Goal: Information Seeking & Learning: Learn about a topic

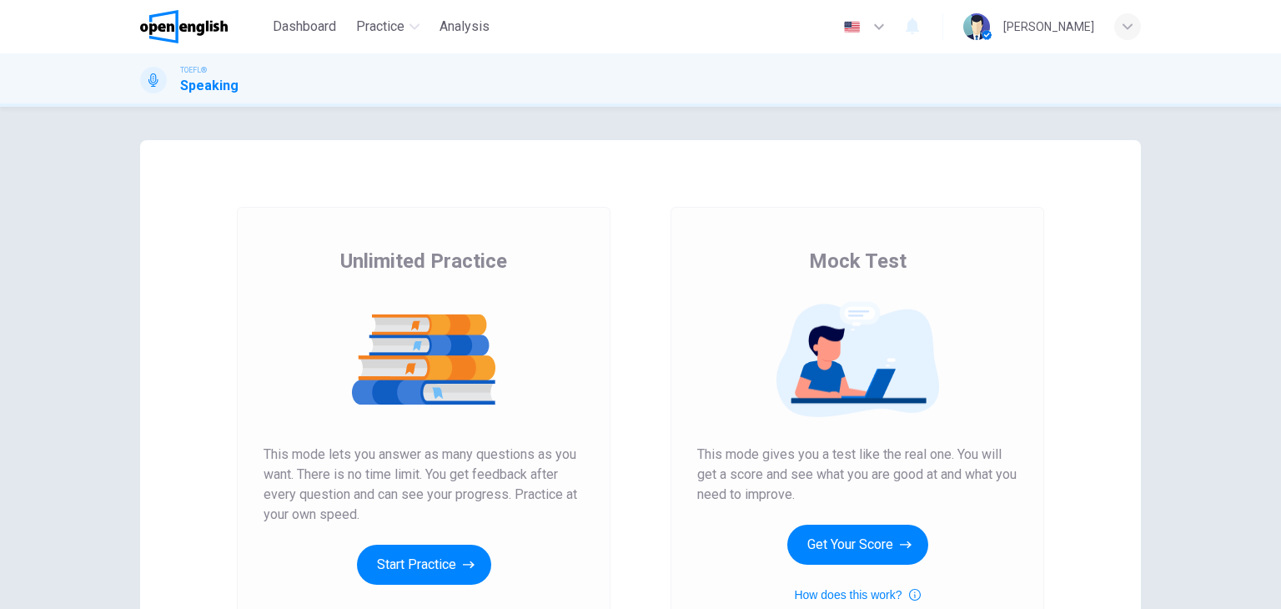
scroll to position [79, 0]
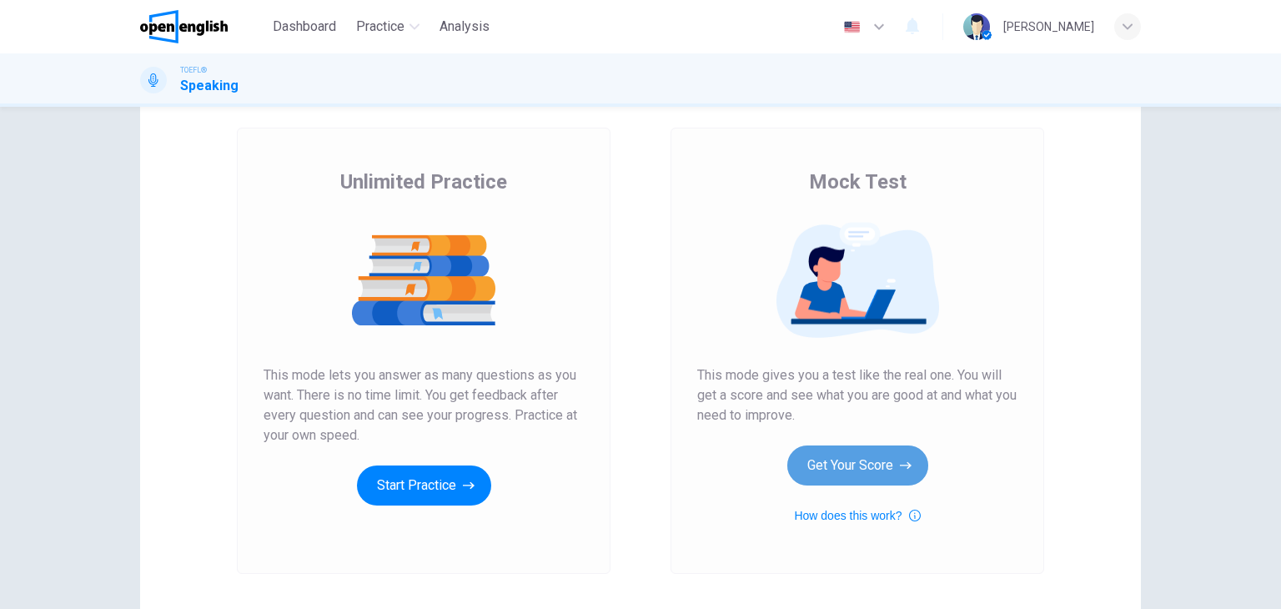
click at [861, 458] on button "Get Your Score" at bounding box center [857, 465] width 141 height 40
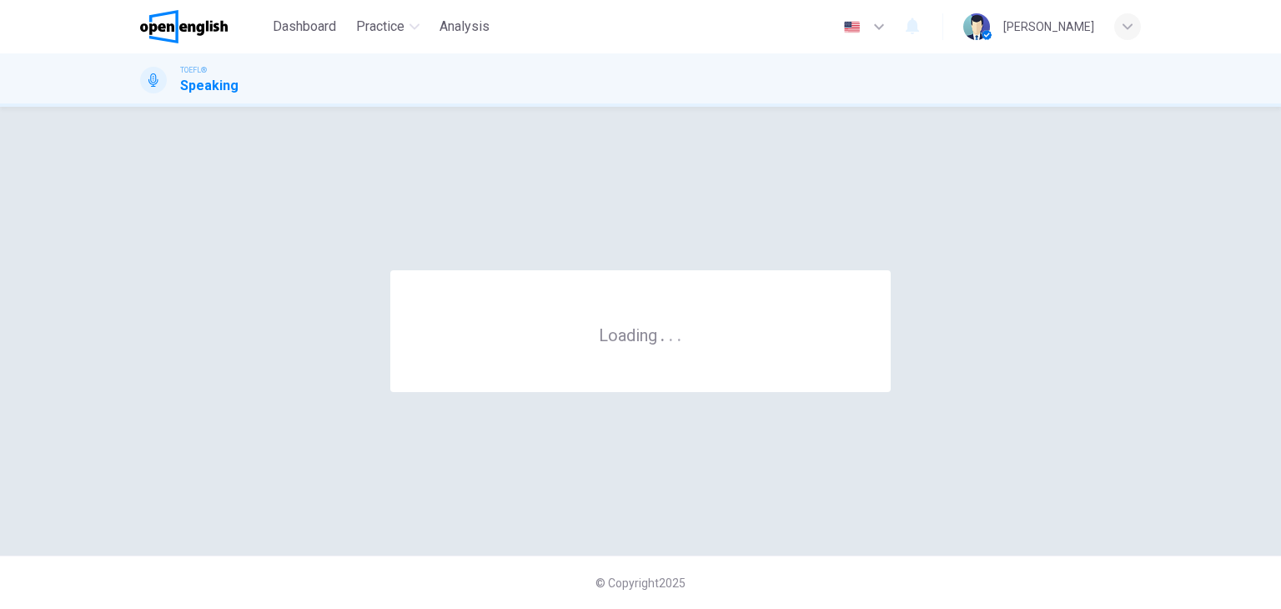
scroll to position [0, 0]
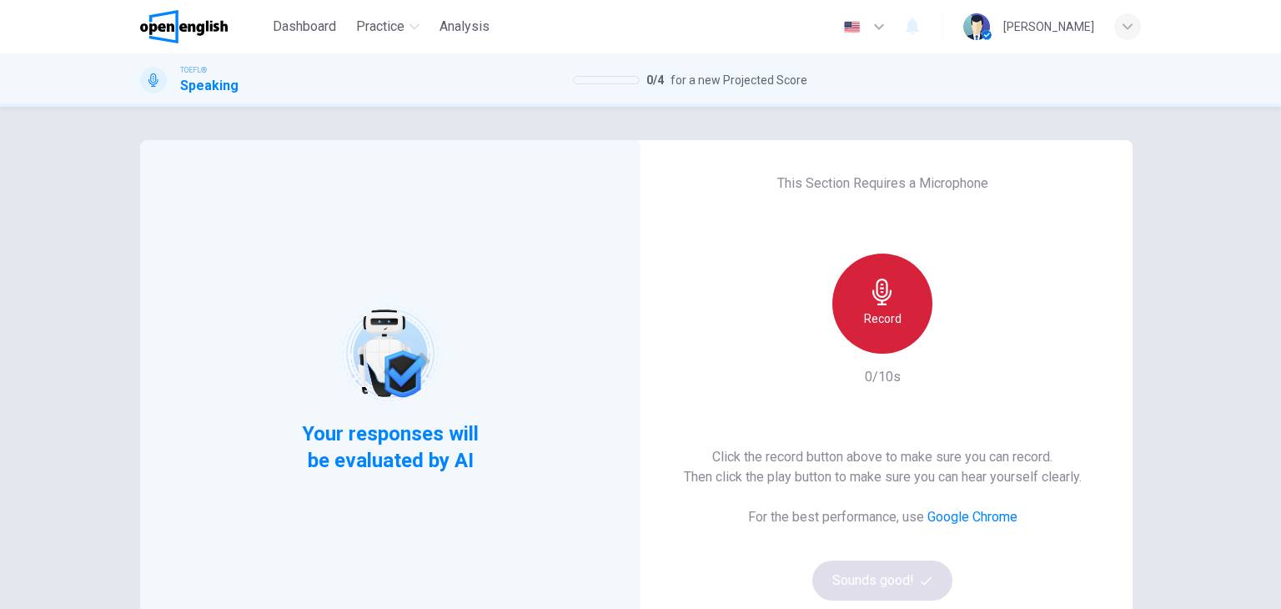
click at [872, 305] on div "Record" at bounding box center [882, 304] width 100 height 100
click at [887, 292] on icon "button" at bounding box center [881, 292] width 19 height 27
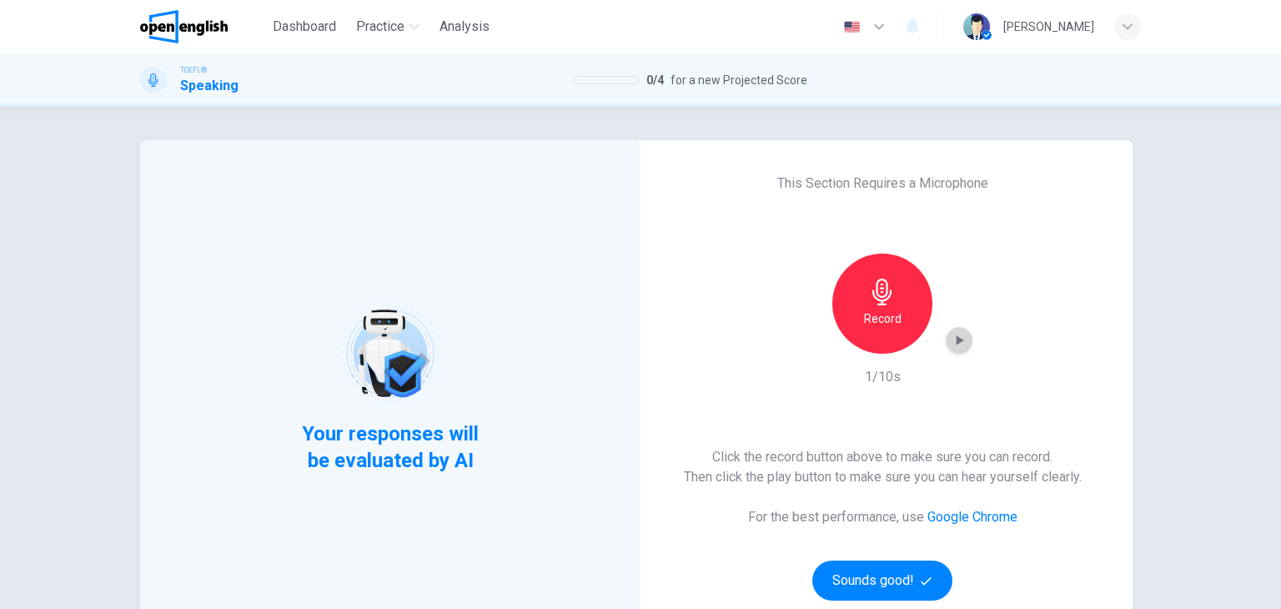
click at [964, 338] on div "button" at bounding box center [959, 340] width 27 height 27
click at [871, 574] on button "Sounds good!" at bounding box center [882, 580] width 140 height 40
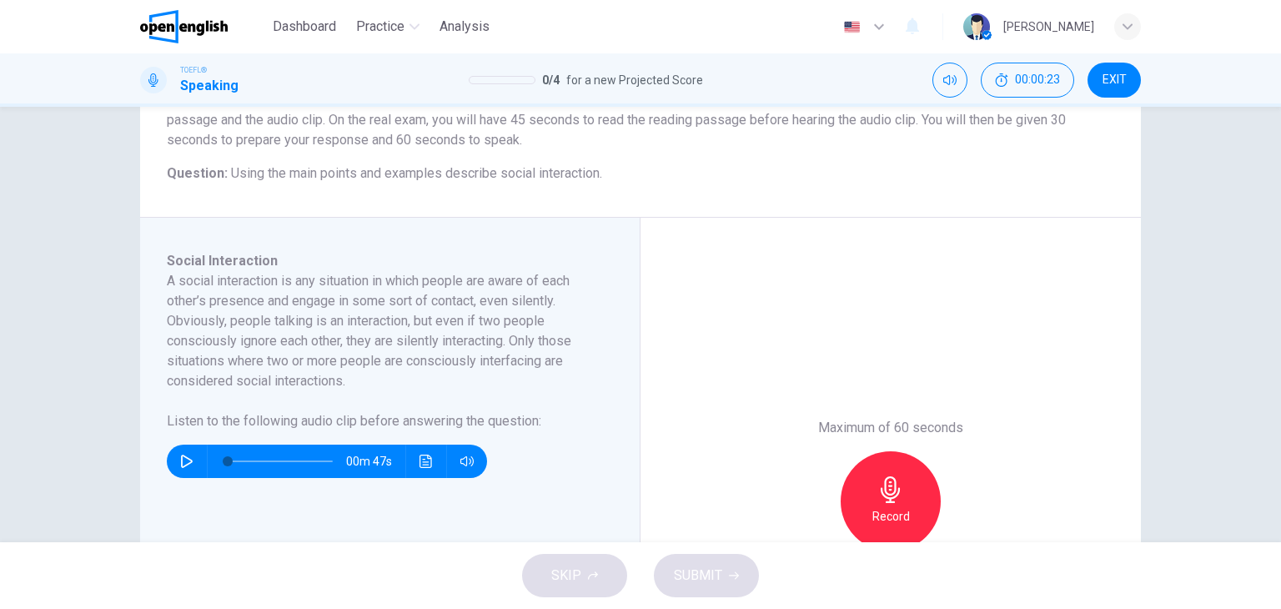
scroll to position [165, 0]
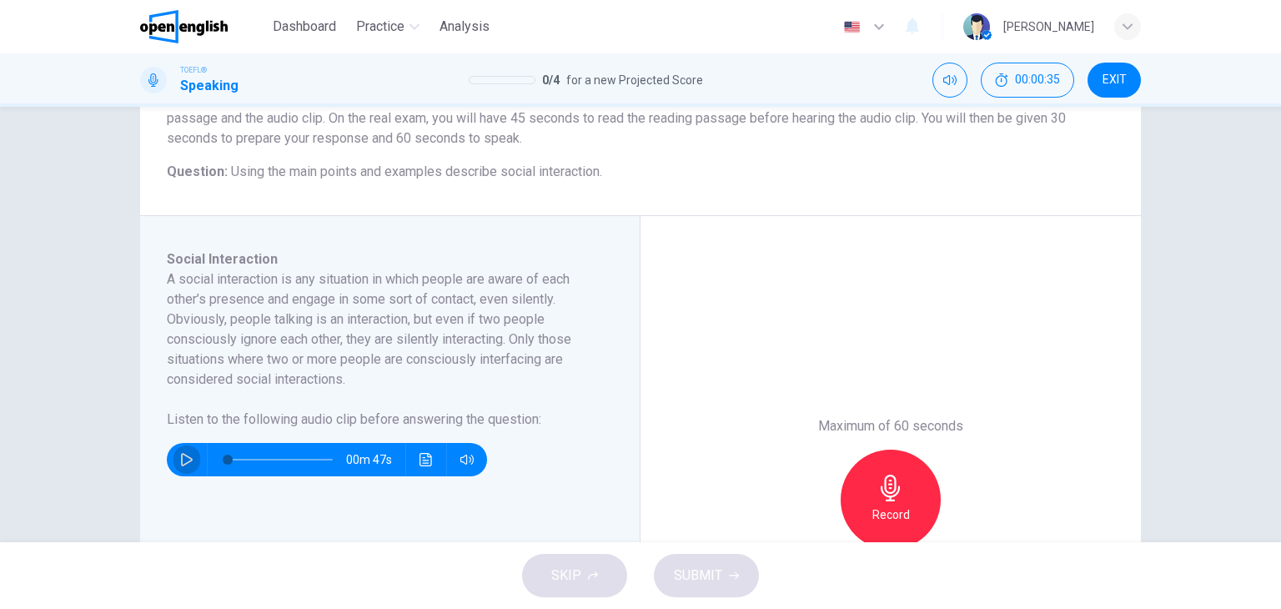
click at [180, 455] on icon "button" at bounding box center [186, 459] width 13 height 13
type input "*"
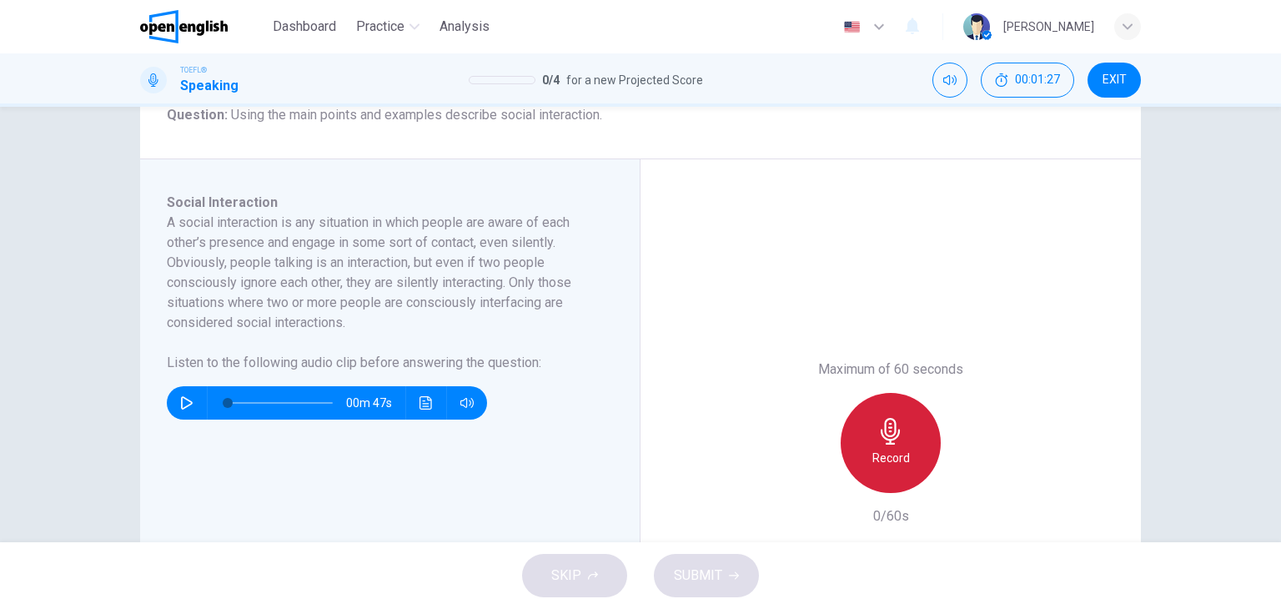
click at [908, 427] on div "Record" at bounding box center [891, 443] width 100 height 100
click at [908, 427] on div "Stop" at bounding box center [891, 443] width 100 height 100
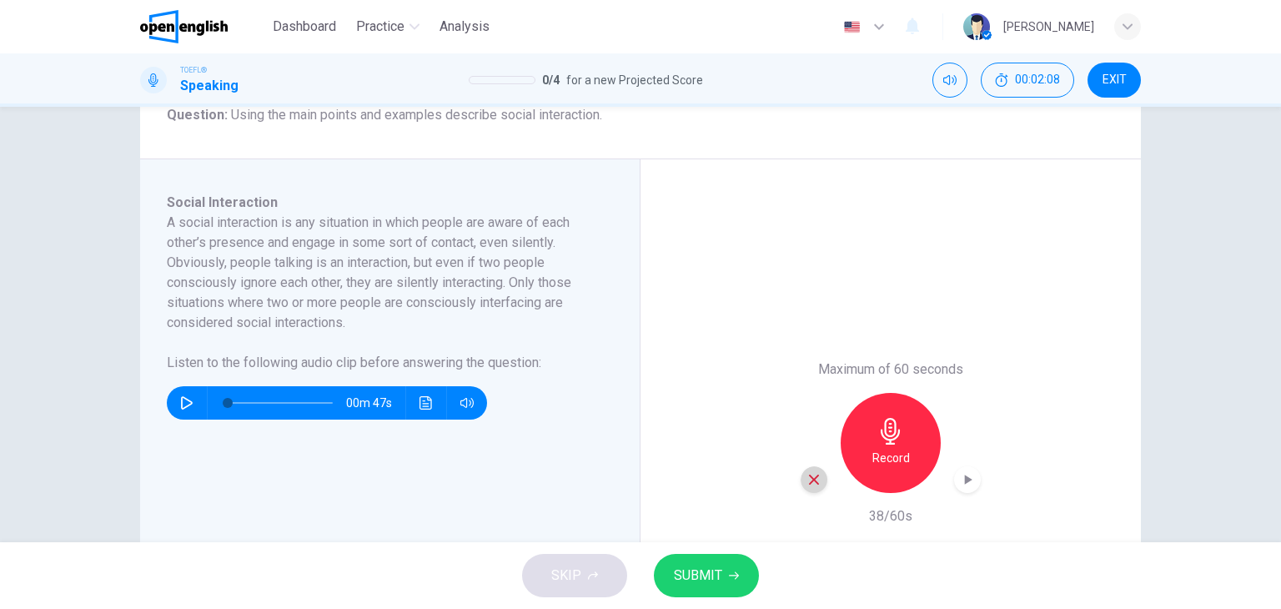
click at [811, 488] on div "button" at bounding box center [814, 479] width 27 height 27
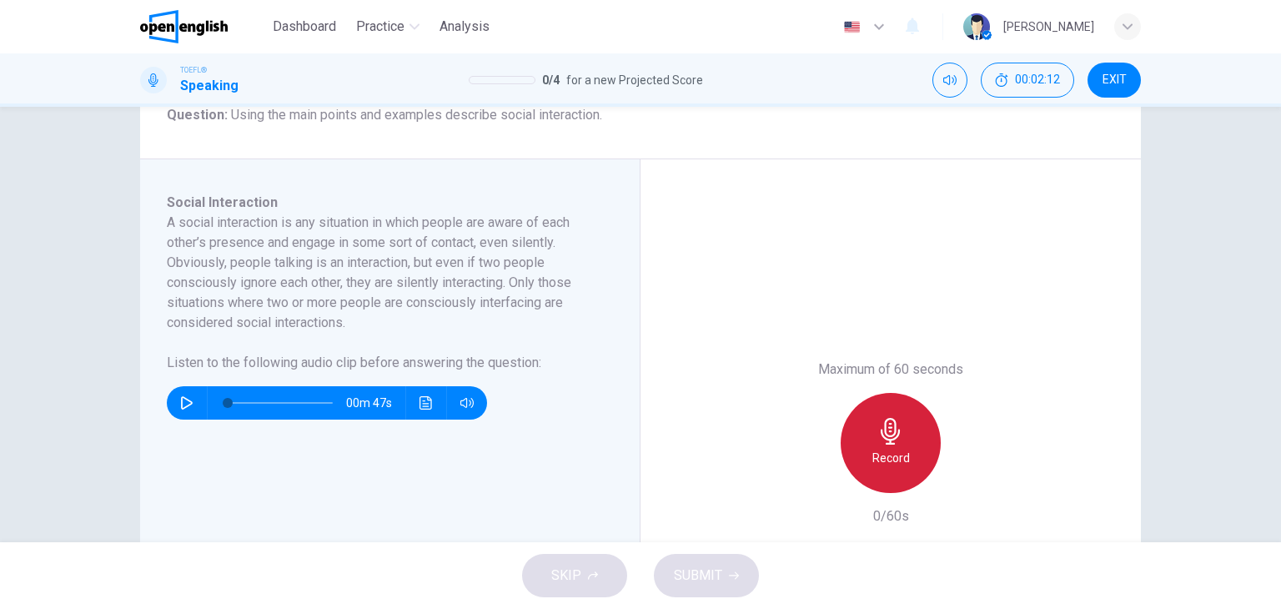
click at [889, 451] on h6 "Record" at bounding box center [891, 458] width 38 height 20
click at [889, 410] on div "Stop" at bounding box center [891, 443] width 100 height 100
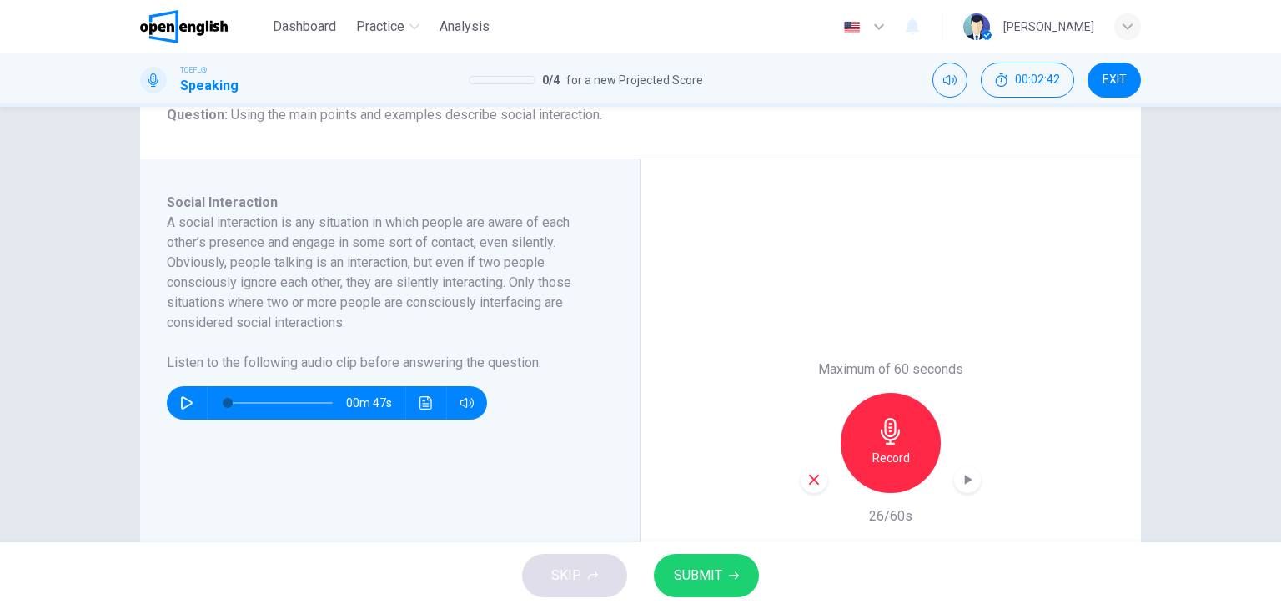
click at [816, 476] on icon "button" at bounding box center [813, 479] width 15 height 15
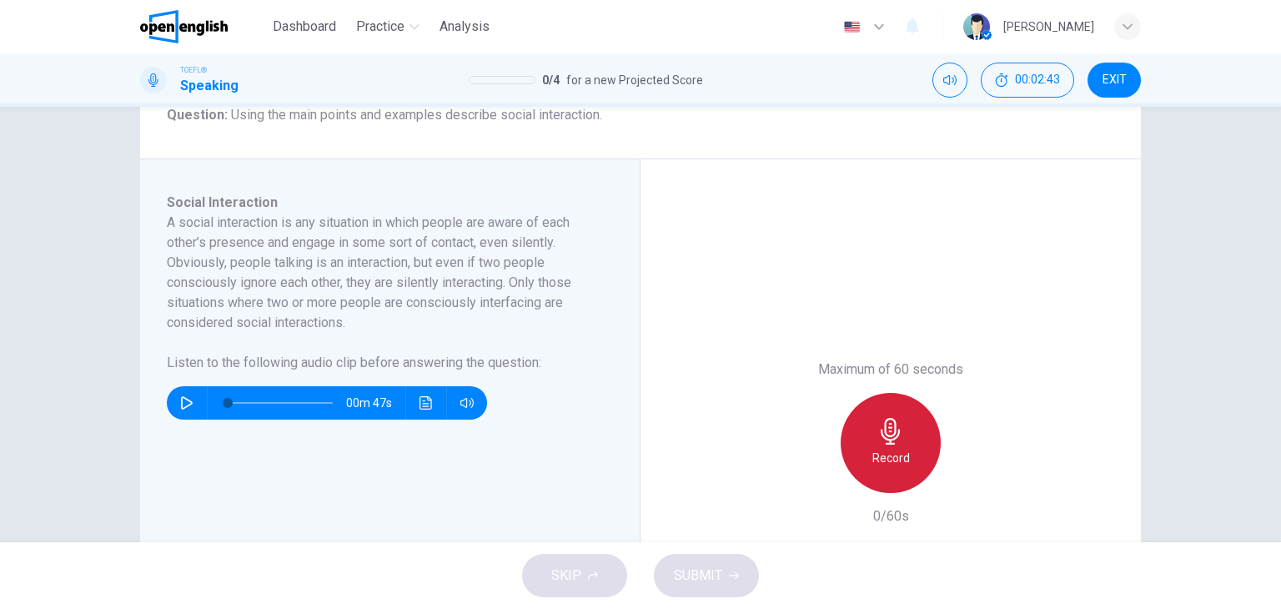
click at [903, 448] on h6 "Record" at bounding box center [891, 458] width 38 height 20
click at [903, 448] on div "Stop" at bounding box center [891, 443] width 100 height 100
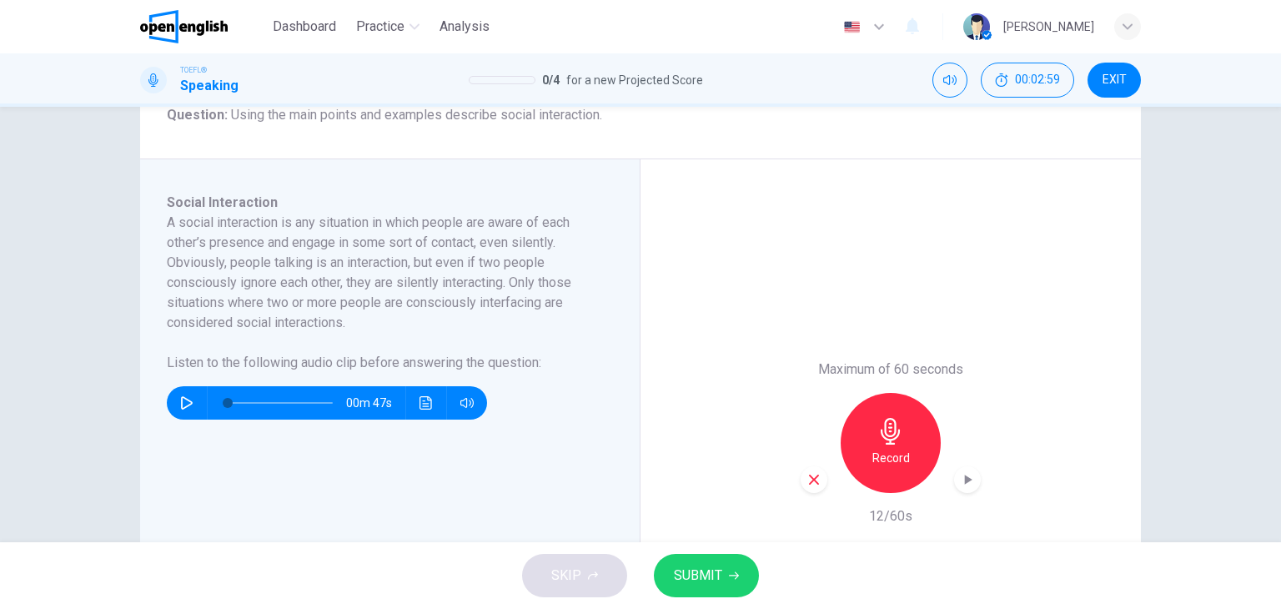
click at [811, 487] on div "button" at bounding box center [814, 479] width 27 height 27
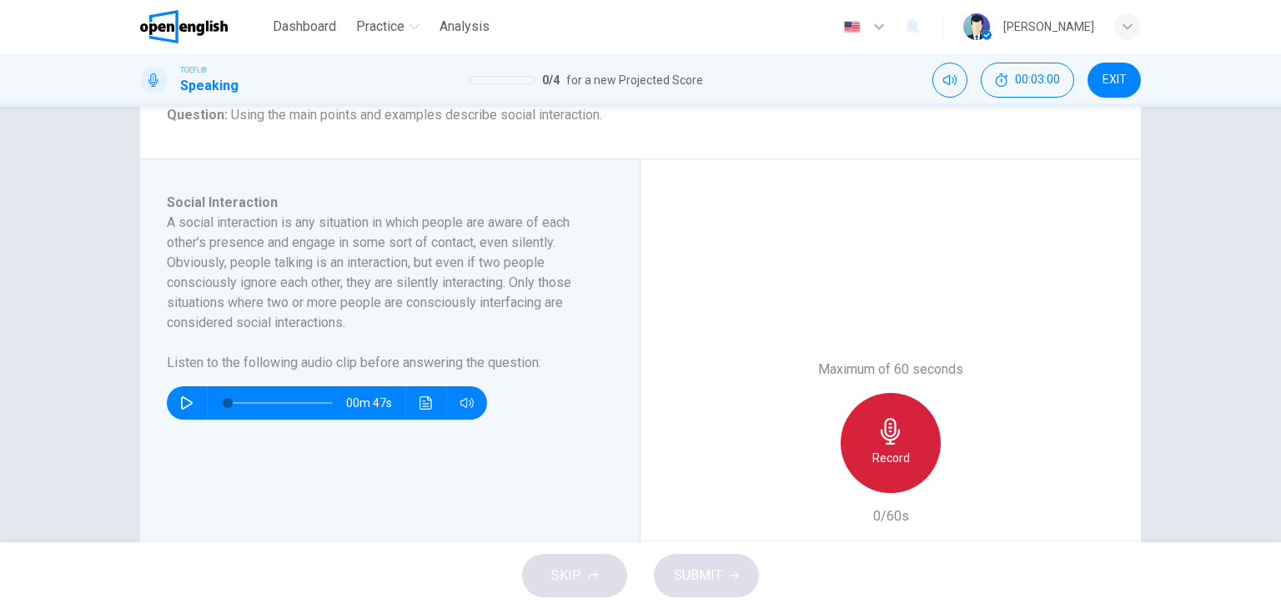
click at [904, 445] on div "Record" at bounding box center [891, 443] width 100 height 100
click at [904, 445] on div "Stop" at bounding box center [891, 443] width 100 height 100
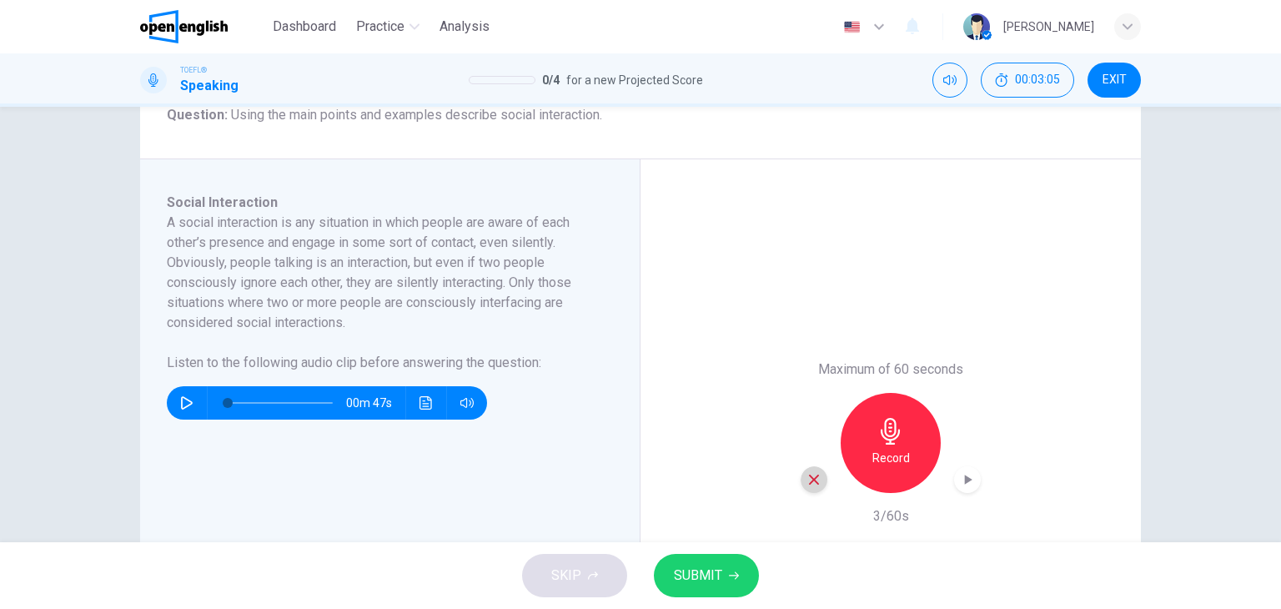
click at [818, 468] on div "button" at bounding box center [814, 479] width 27 height 27
click at [891, 425] on icon "button" at bounding box center [890, 431] width 19 height 27
click at [714, 575] on span "SUBMIT" at bounding box center [698, 575] width 48 height 23
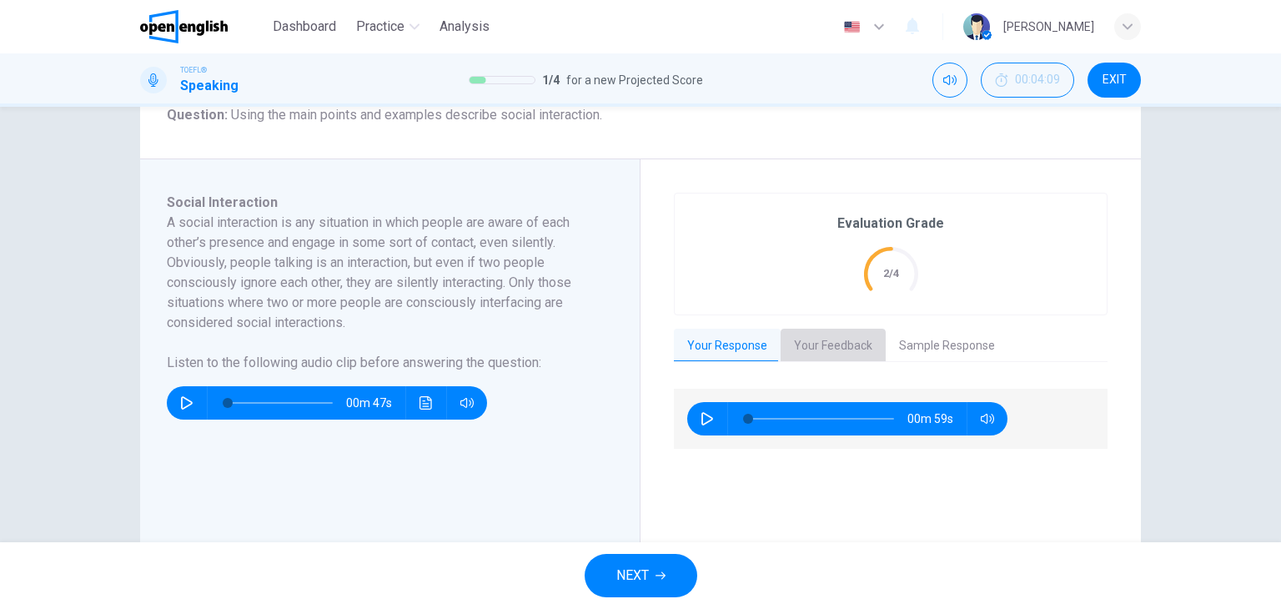
click at [833, 347] on button "Your Feedback" at bounding box center [833, 346] width 105 height 35
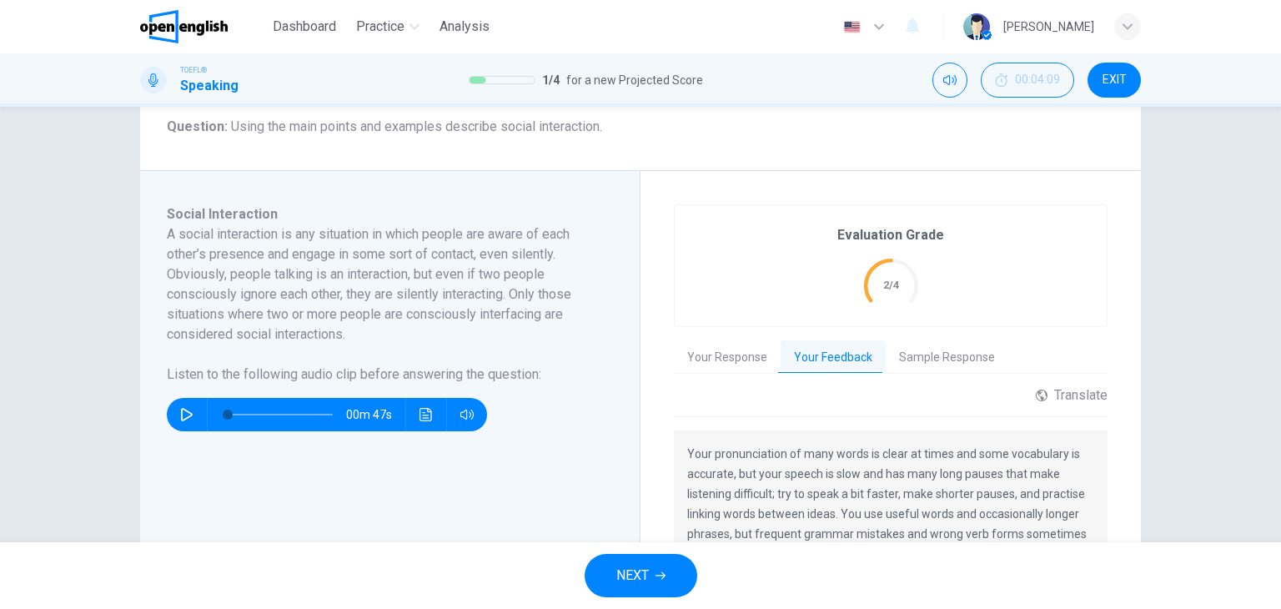
scroll to position [207, 0]
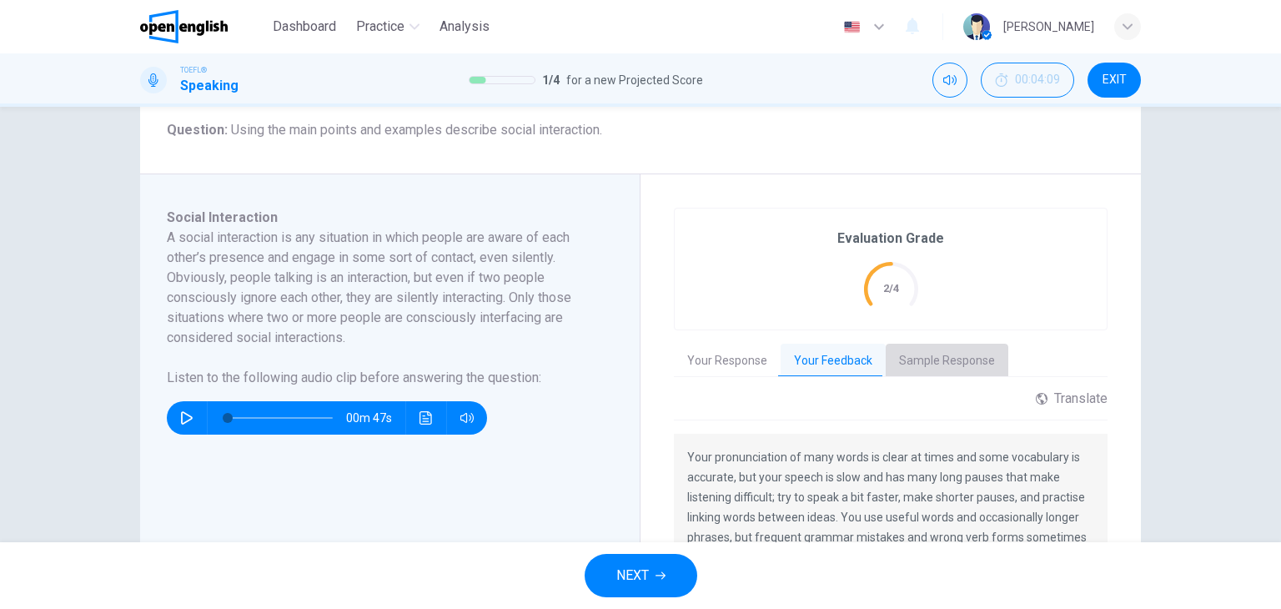
click at [913, 345] on button "Sample Response" at bounding box center [947, 361] width 123 height 35
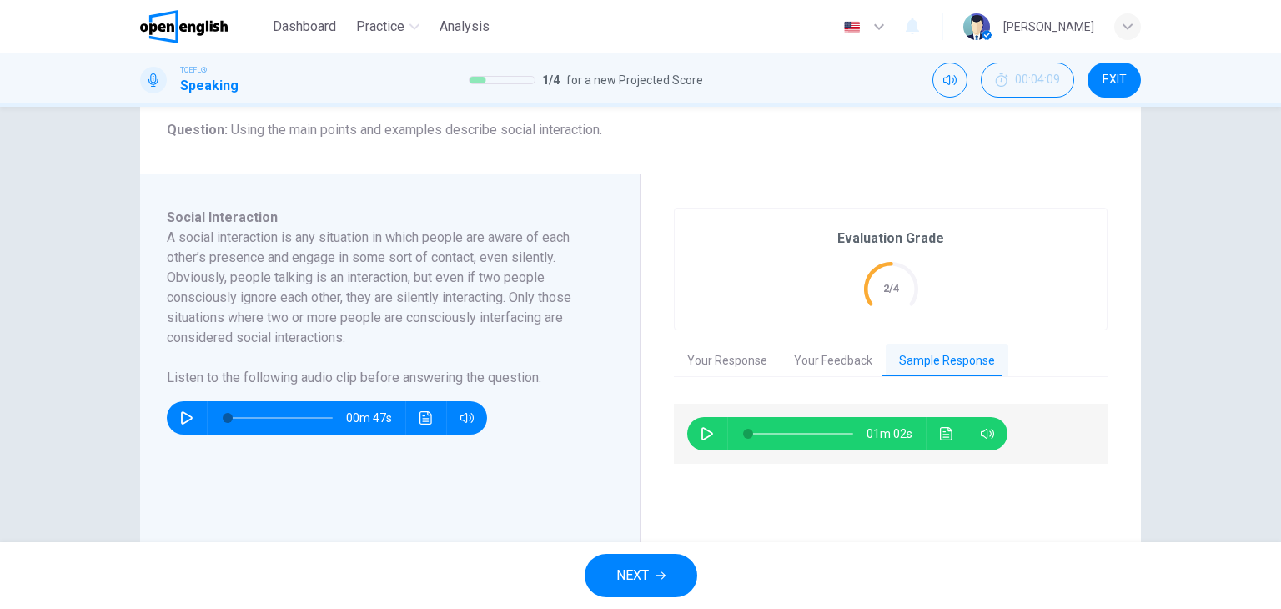
click at [706, 440] on button "button" at bounding box center [707, 433] width 27 height 33
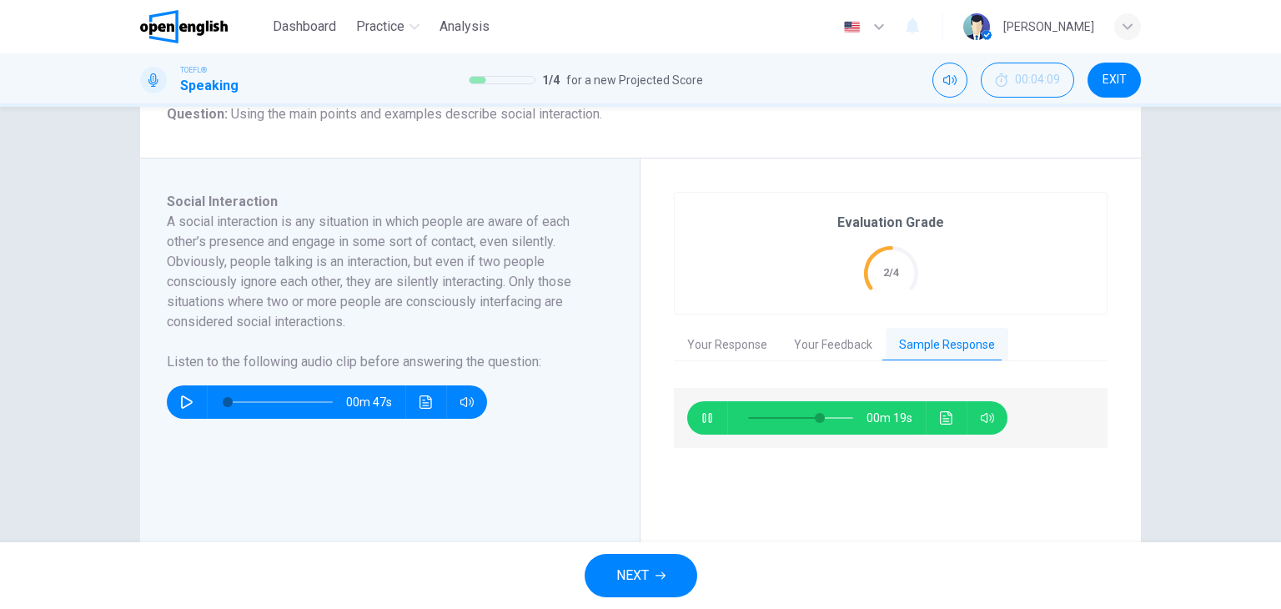
scroll to position [224, 0]
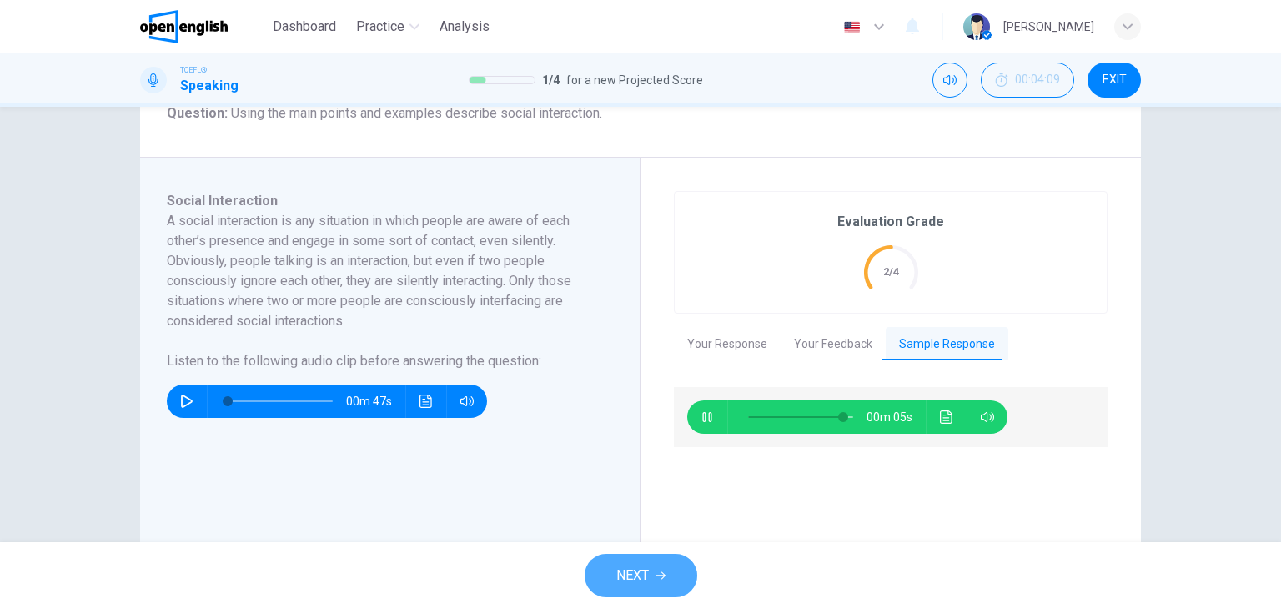
type input "**"
click at [657, 571] on icon "button" at bounding box center [661, 575] width 10 height 10
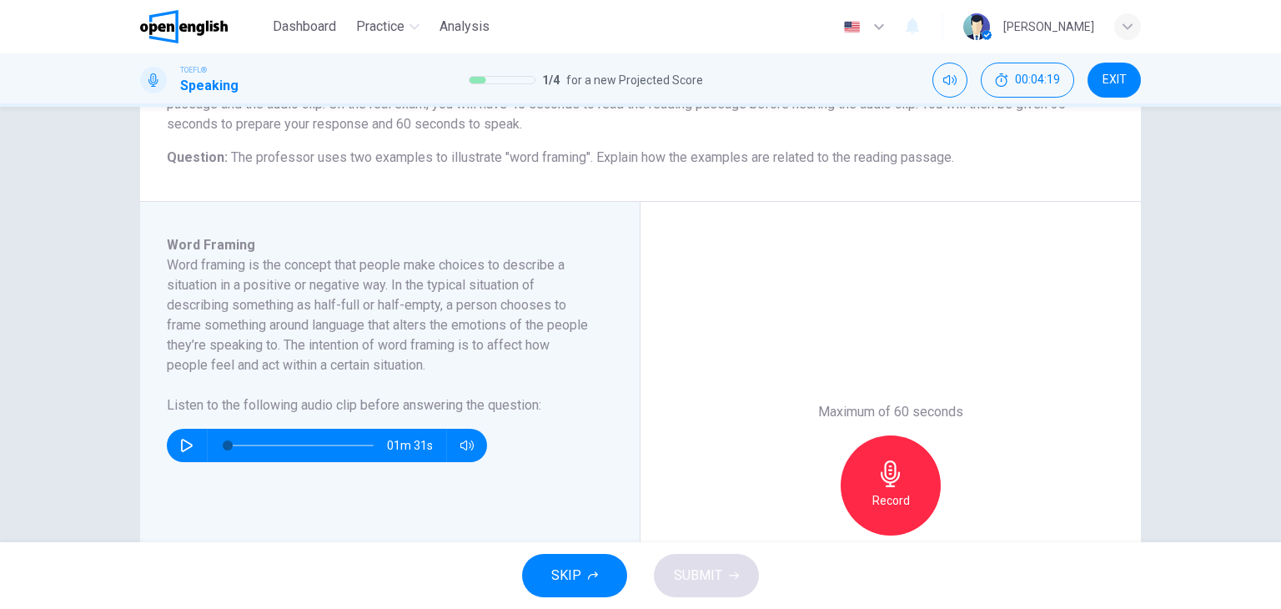
scroll to position [178, 0]
click at [181, 452] on button "button" at bounding box center [186, 446] width 27 height 33
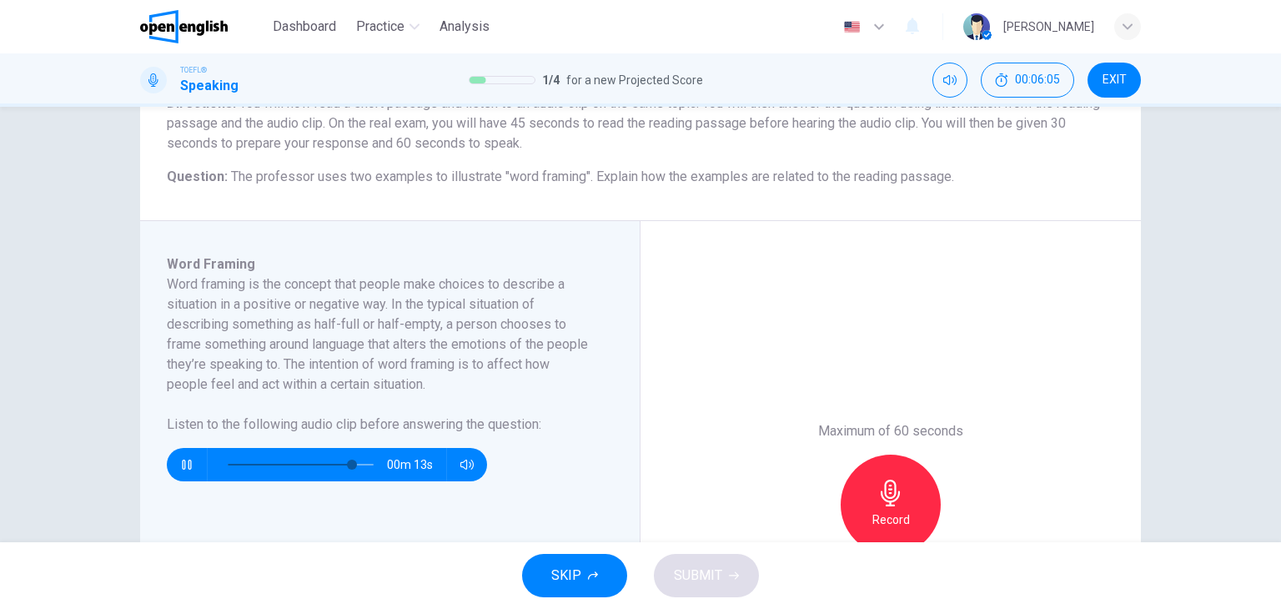
scroll to position [165, 0]
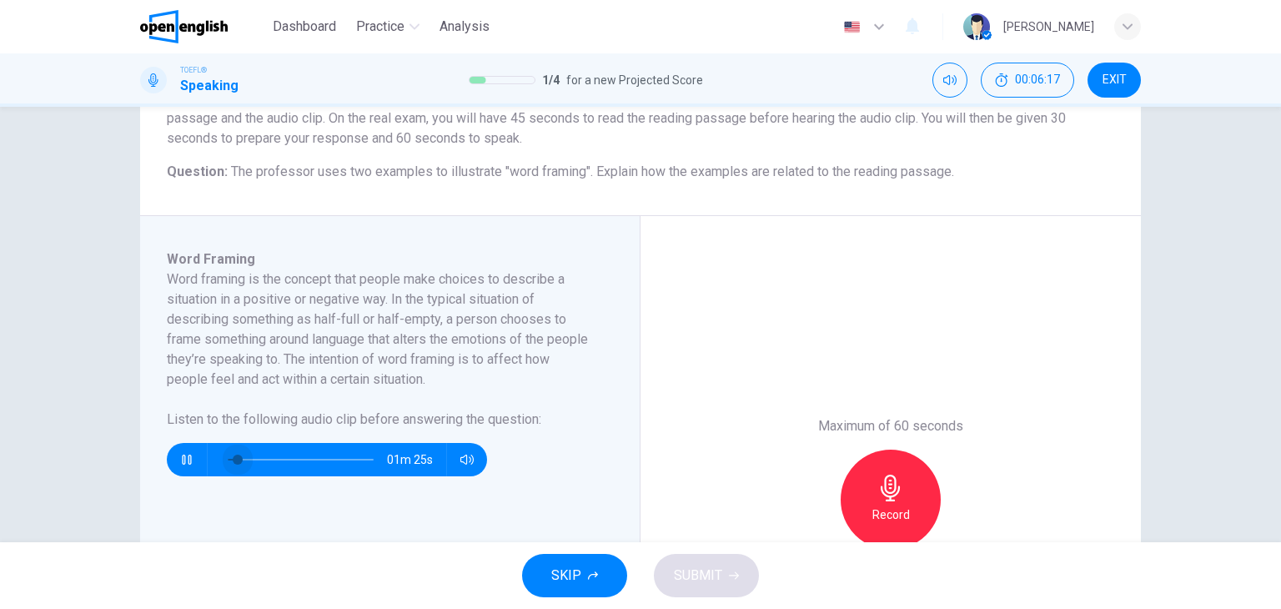
click at [234, 458] on span at bounding box center [301, 459] width 146 height 23
click at [185, 467] on button "button" at bounding box center [186, 459] width 27 height 33
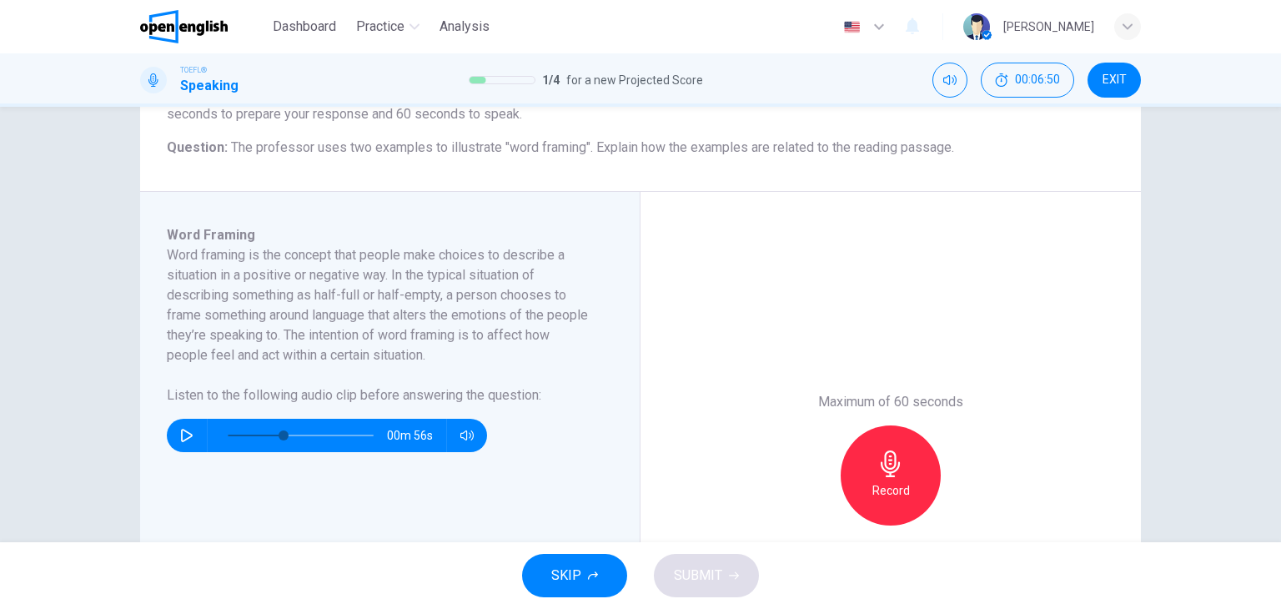
scroll to position [207, 0]
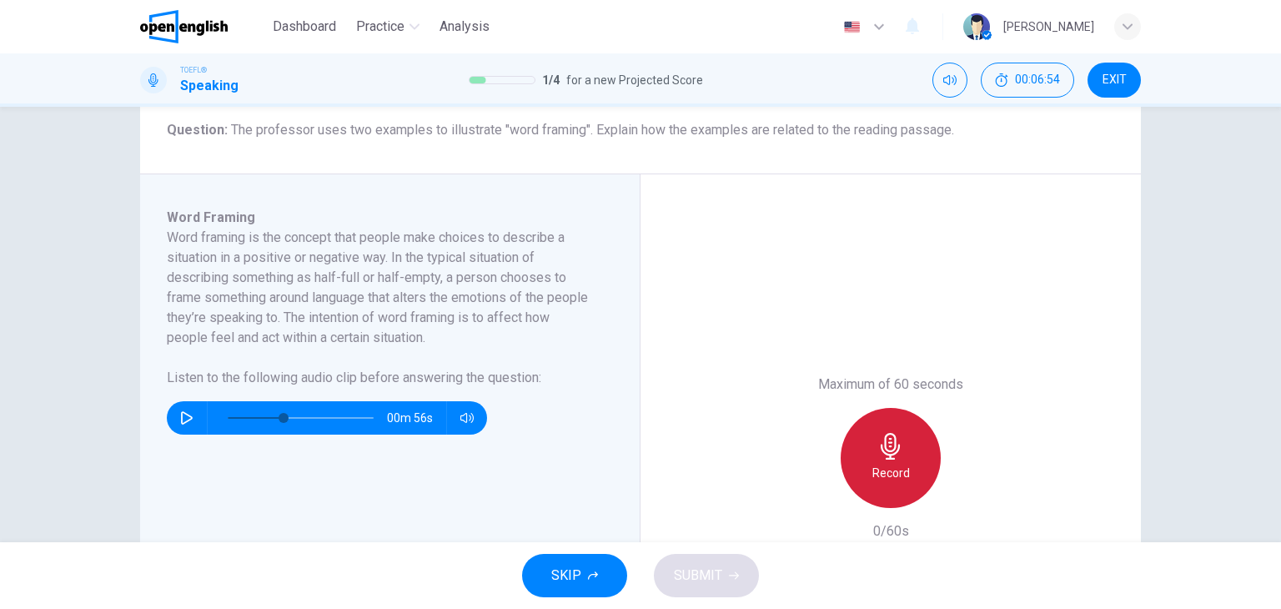
click at [916, 446] on div "Record" at bounding box center [891, 458] width 100 height 100
click at [916, 446] on div "Stop" at bounding box center [891, 458] width 100 height 100
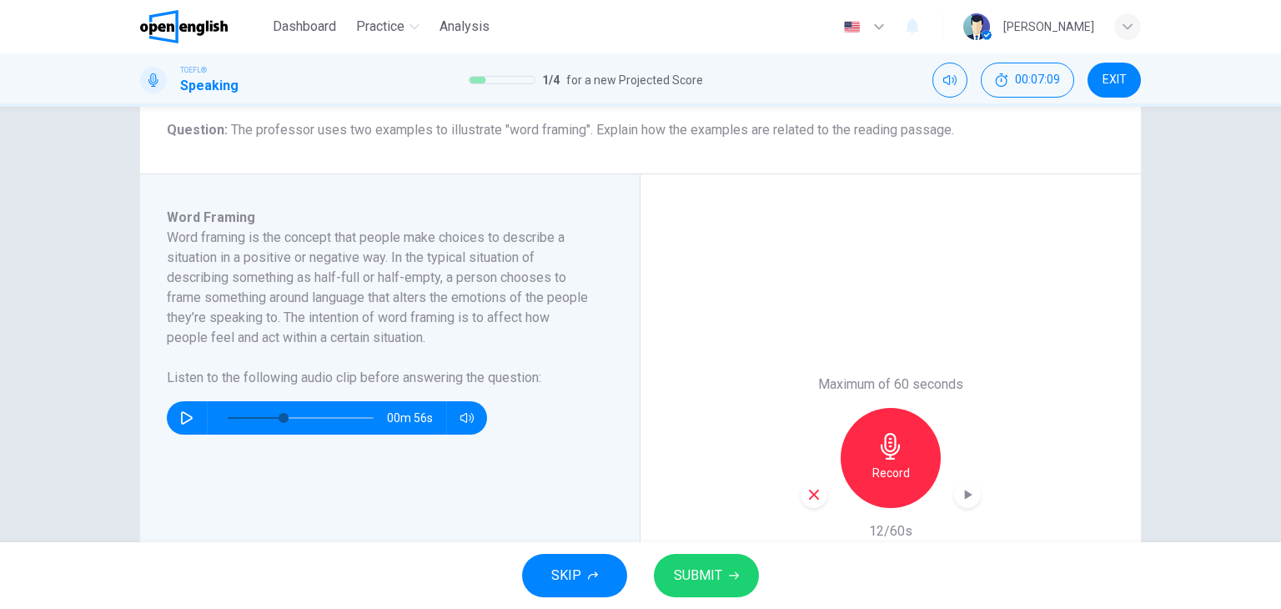
click at [801, 493] on div "button" at bounding box center [814, 494] width 27 height 27
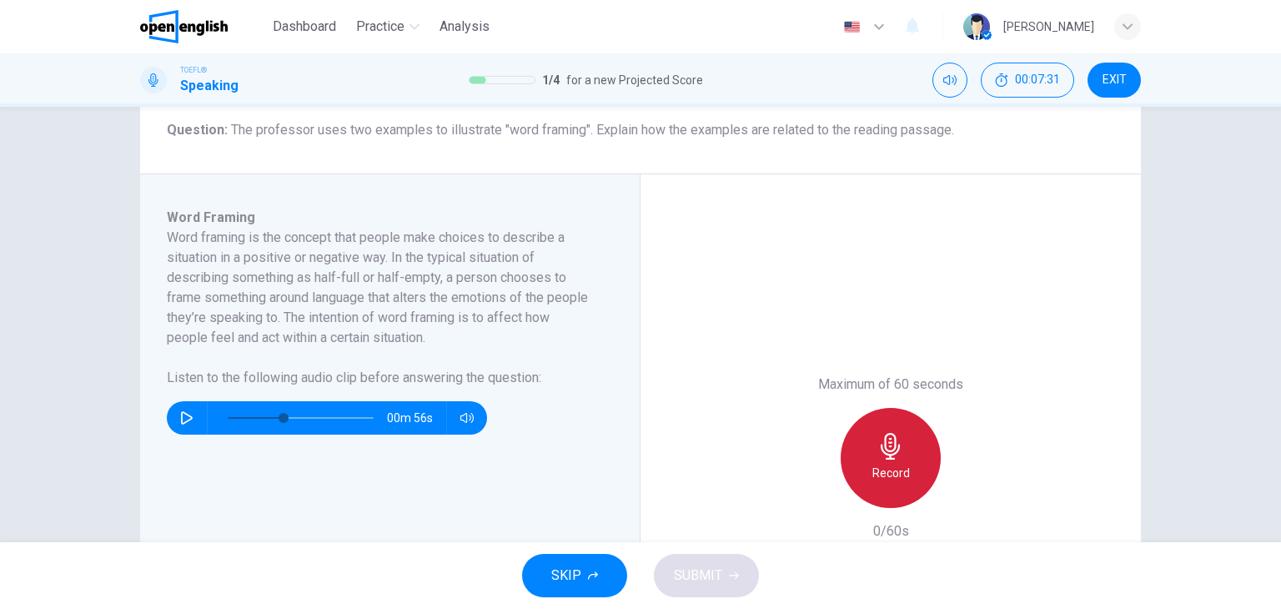
click at [902, 463] on h6 "Record" at bounding box center [891, 473] width 38 height 20
click at [918, 460] on div "Stop" at bounding box center [891, 458] width 100 height 100
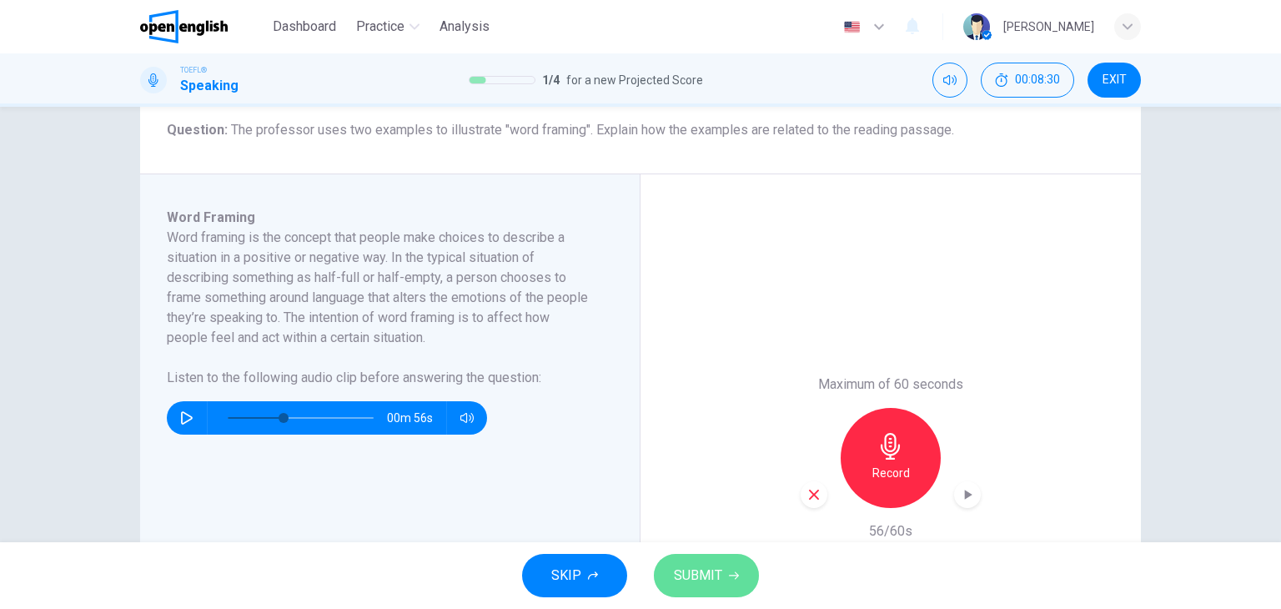
click at [714, 583] on span "SUBMIT" at bounding box center [698, 575] width 48 height 23
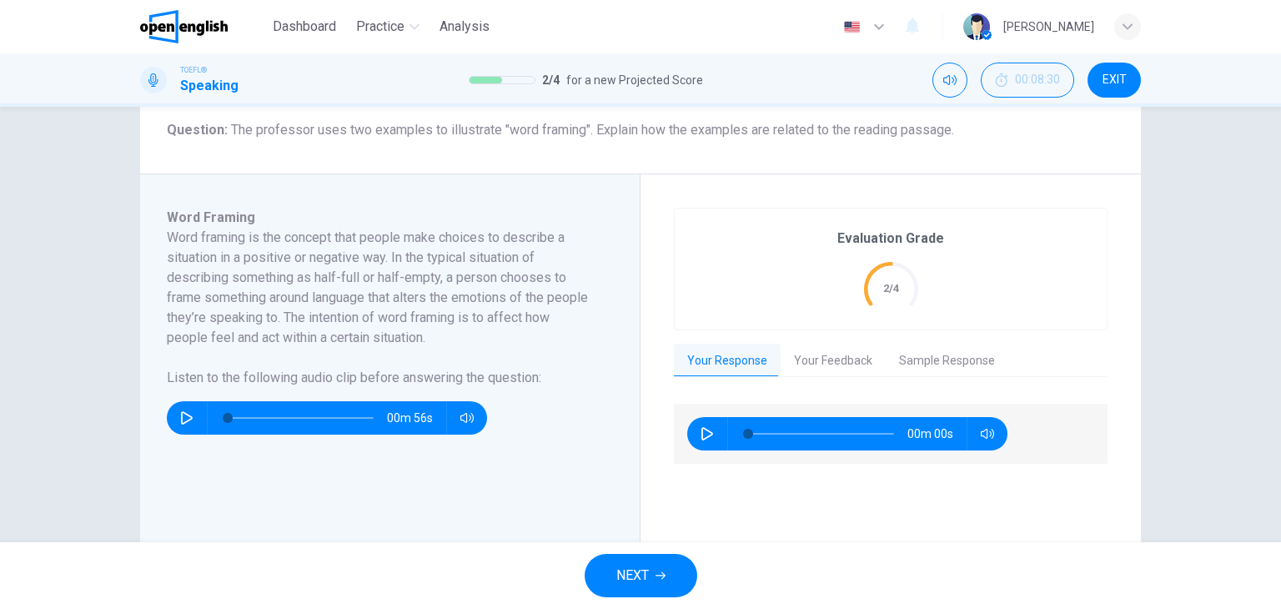
type input "*"
click at [832, 361] on button "Your Feedback" at bounding box center [833, 361] width 105 height 35
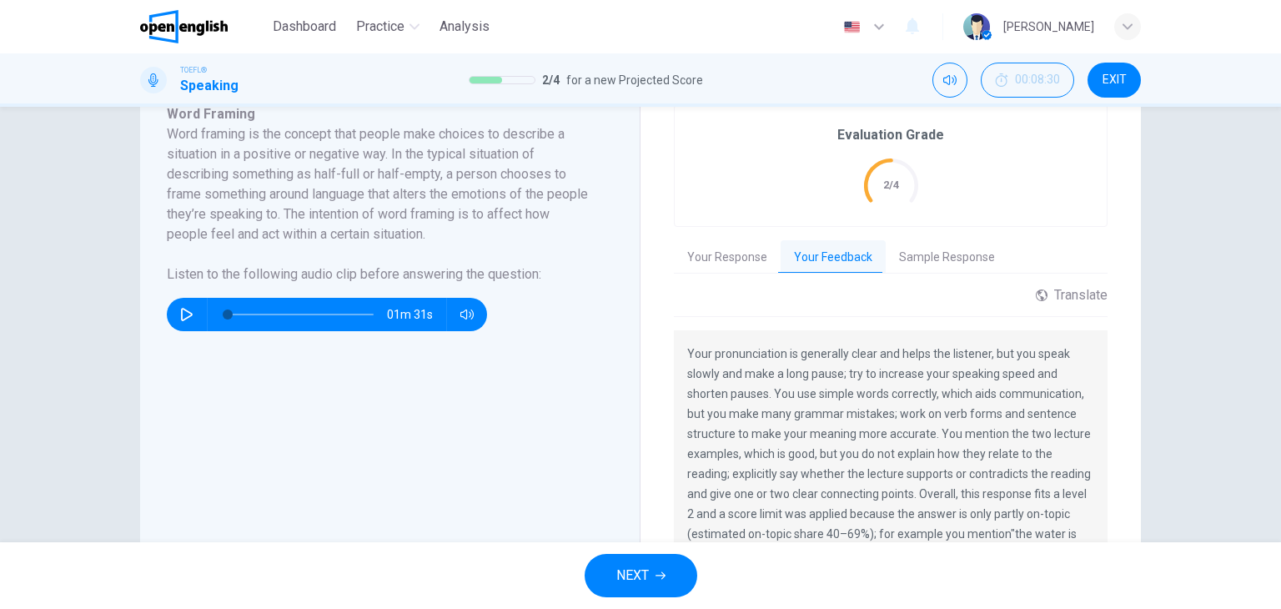
scroll to position [314, 0]
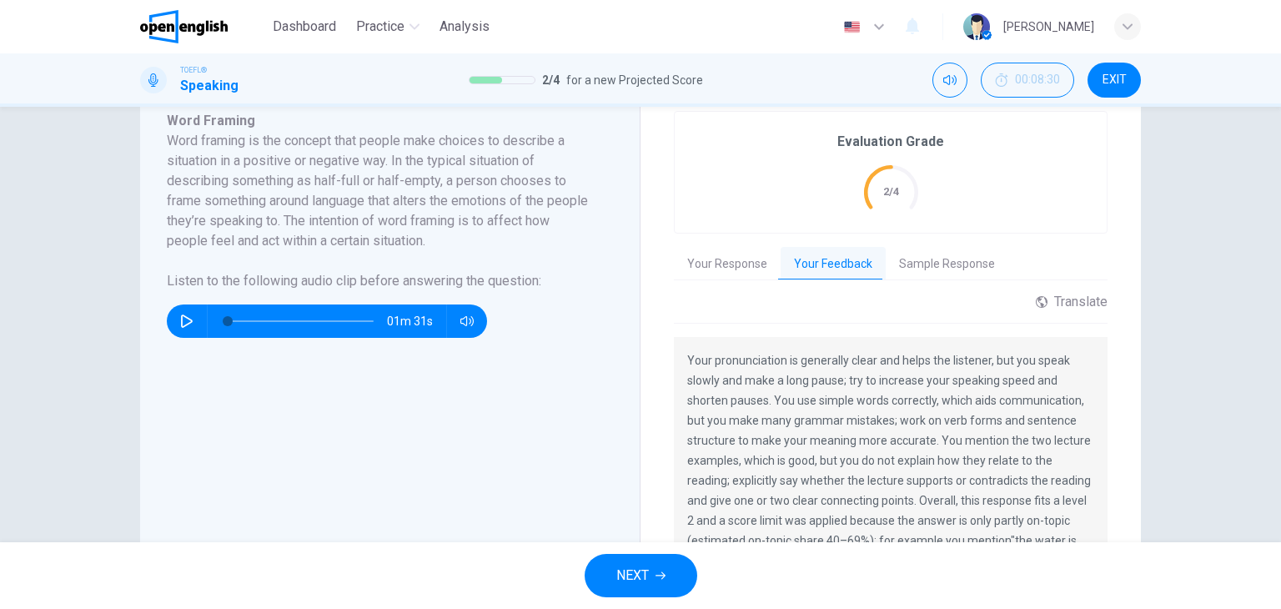
click at [874, 363] on p "Your pronunciation is generally clear and helps the listener, but you speak slo…" at bounding box center [890, 470] width 407 height 240
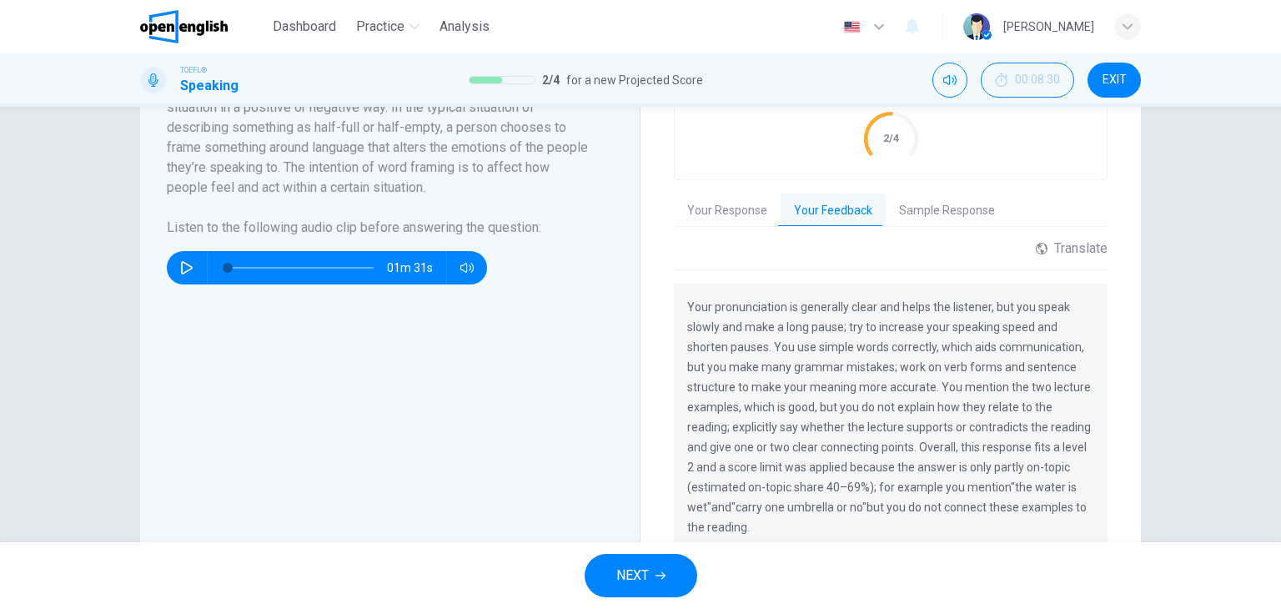
scroll to position [360, 0]
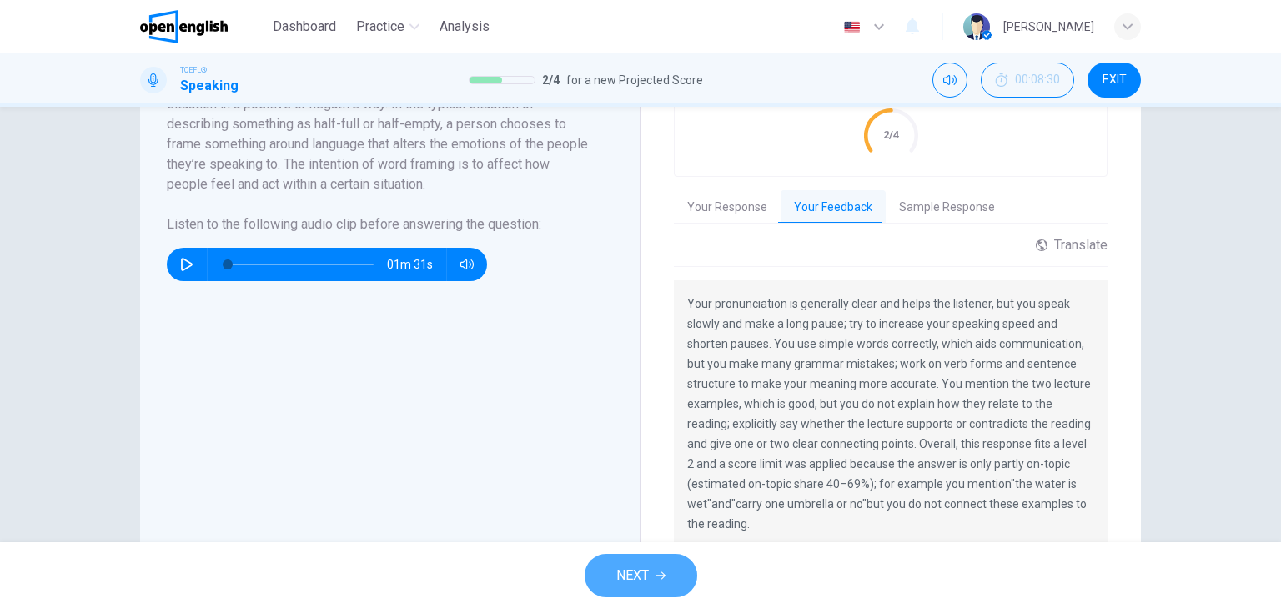
click at [661, 573] on icon "button" at bounding box center [661, 575] width 10 height 10
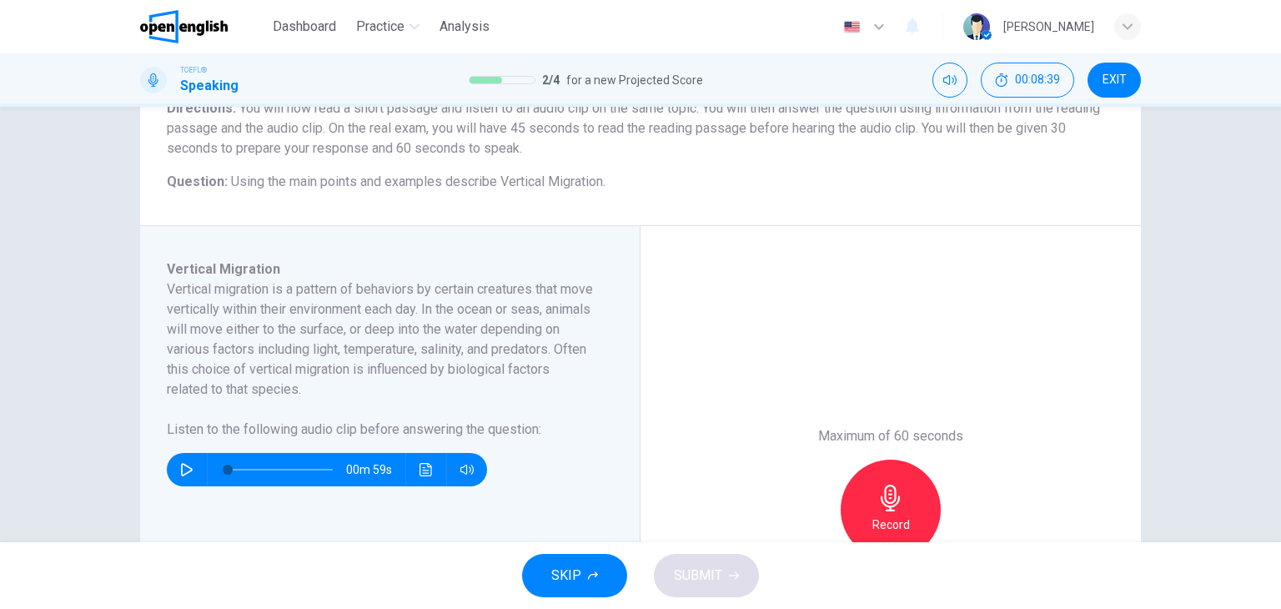
scroll to position [156, 0]
click at [180, 469] on icon "button" at bounding box center [186, 468] width 13 height 13
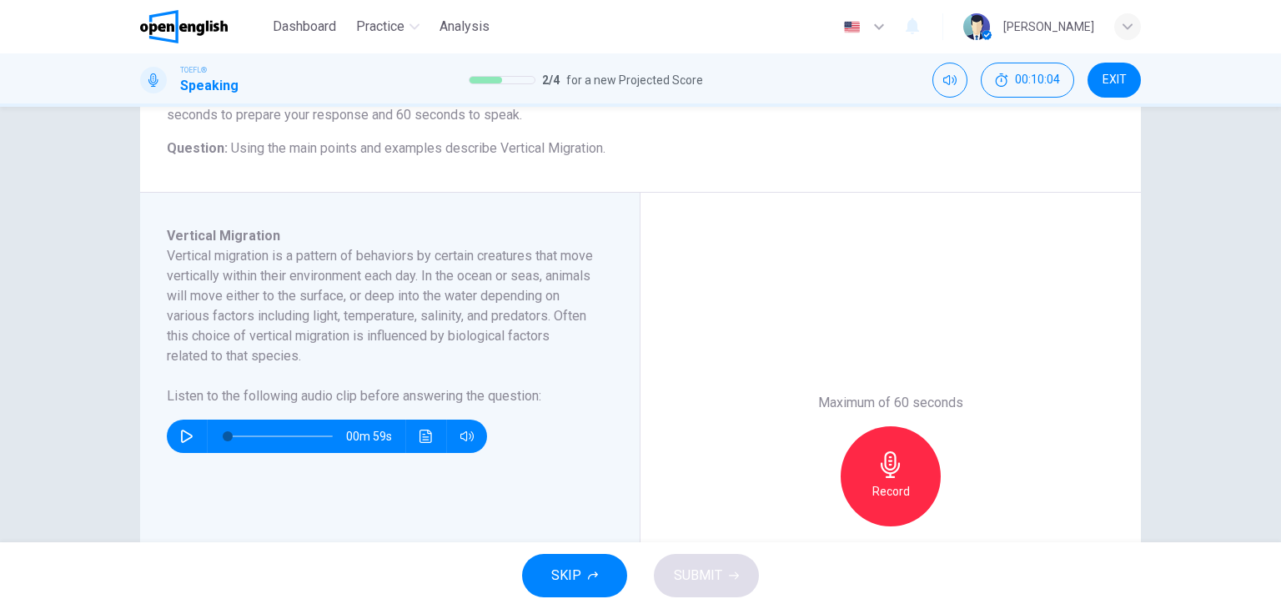
scroll to position [189, 0]
click at [187, 430] on icon "button" at bounding box center [186, 435] width 13 height 13
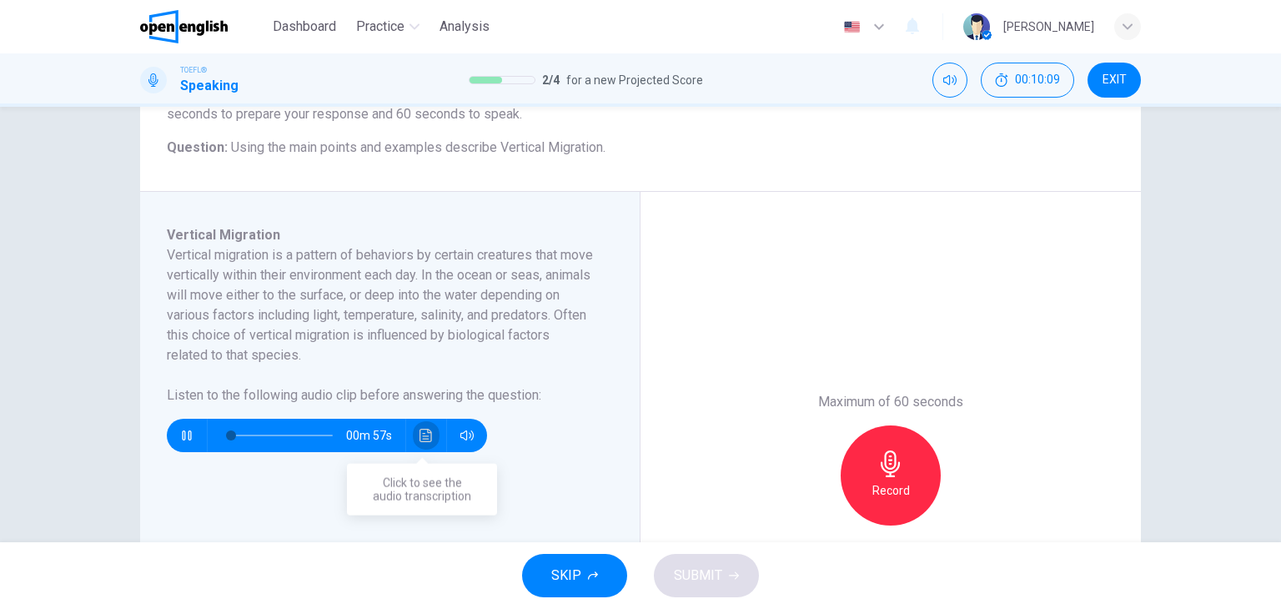
click at [428, 435] on icon "Click to see the audio transcription" at bounding box center [426, 435] width 13 height 13
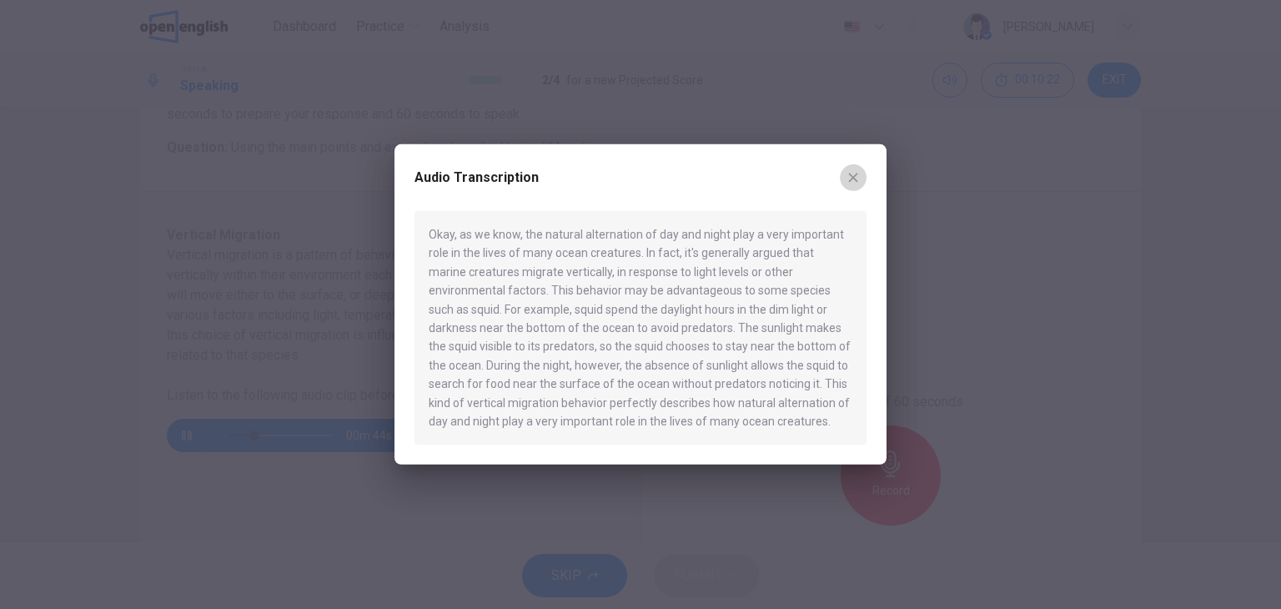
click at [862, 178] on button "button" at bounding box center [853, 177] width 27 height 27
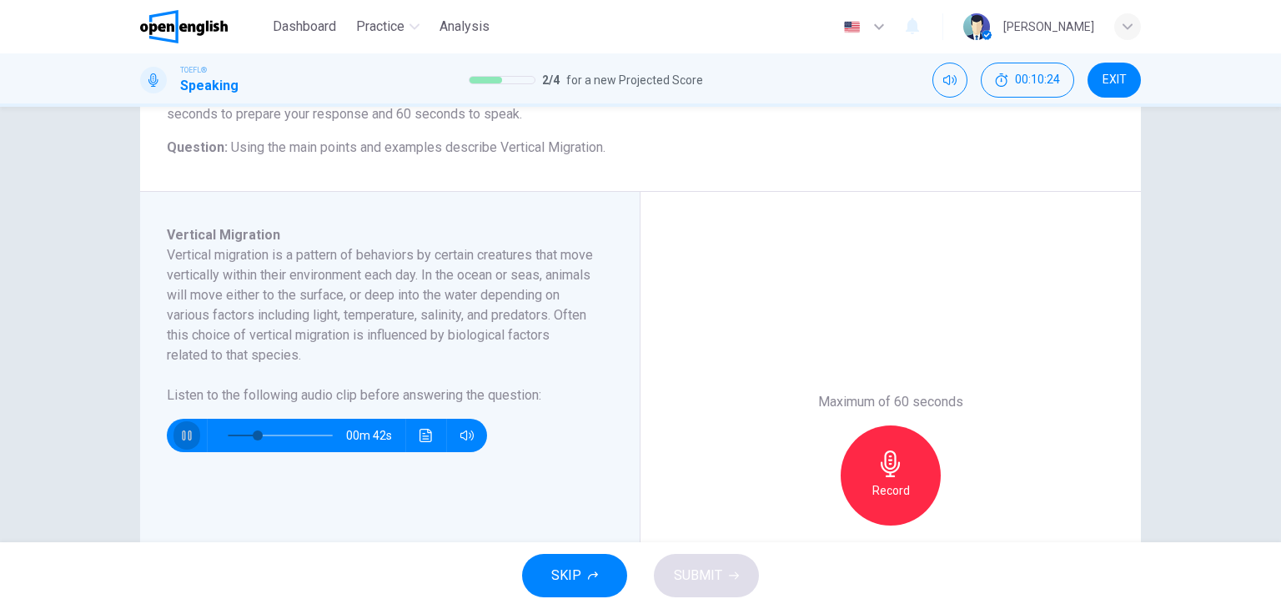
click at [181, 435] on icon "button" at bounding box center [186, 435] width 13 height 13
click at [879, 495] on h6 "Record" at bounding box center [891, 490] width 38 height 20
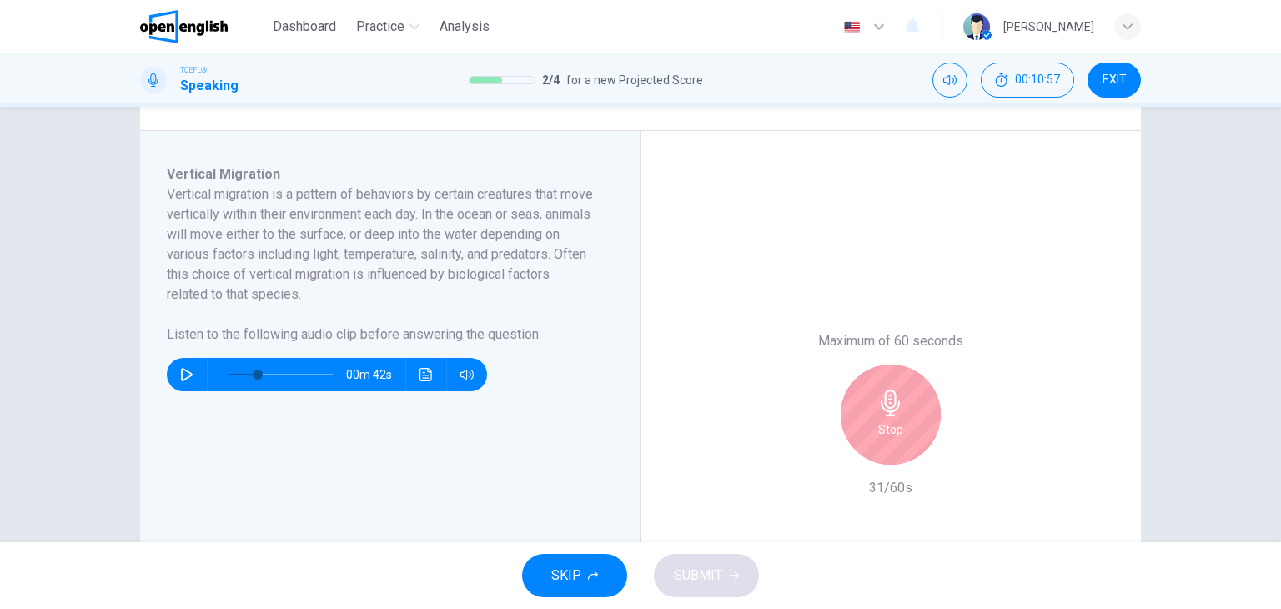
scroll to position [252, 0]
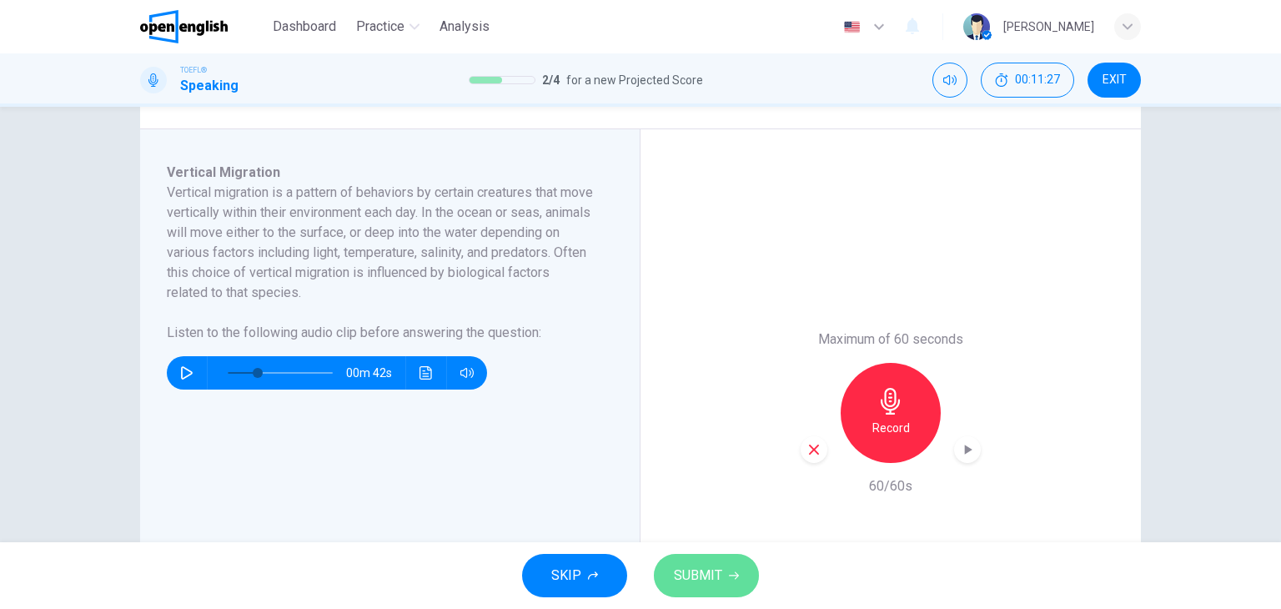
click at [726, 570] on button "SUBMIT" at bounding box center [706, 575] width 105 height 43
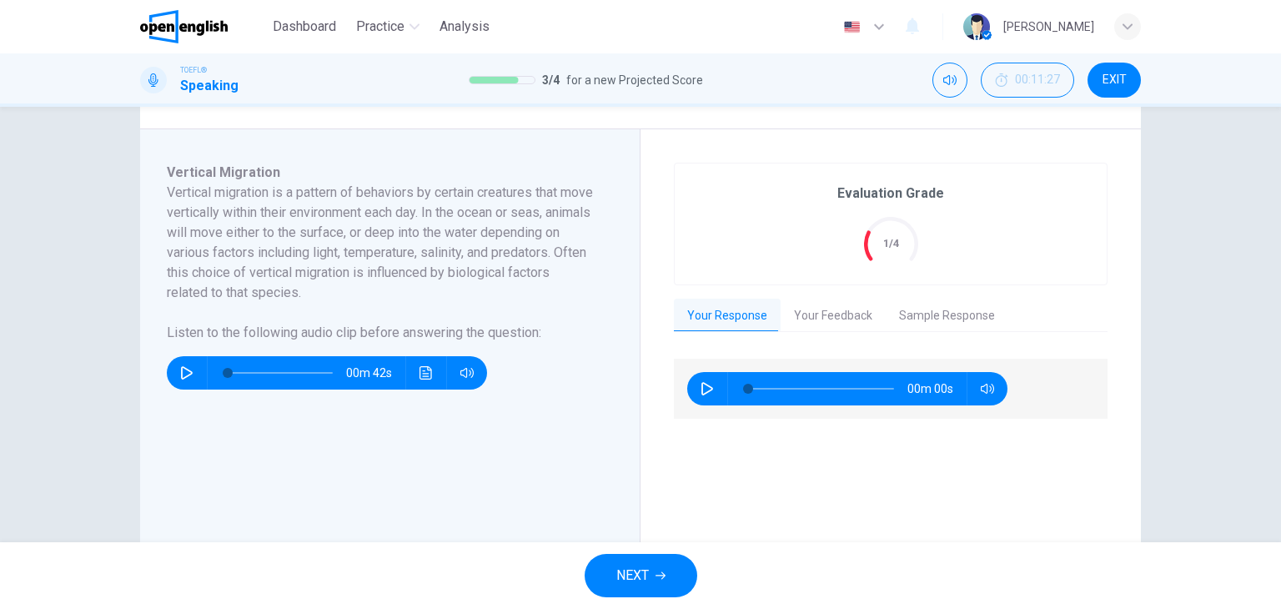
type input "*"
click at [670, 579] on button "NEXT" at bounding box center [641, 575] width 113 height 43
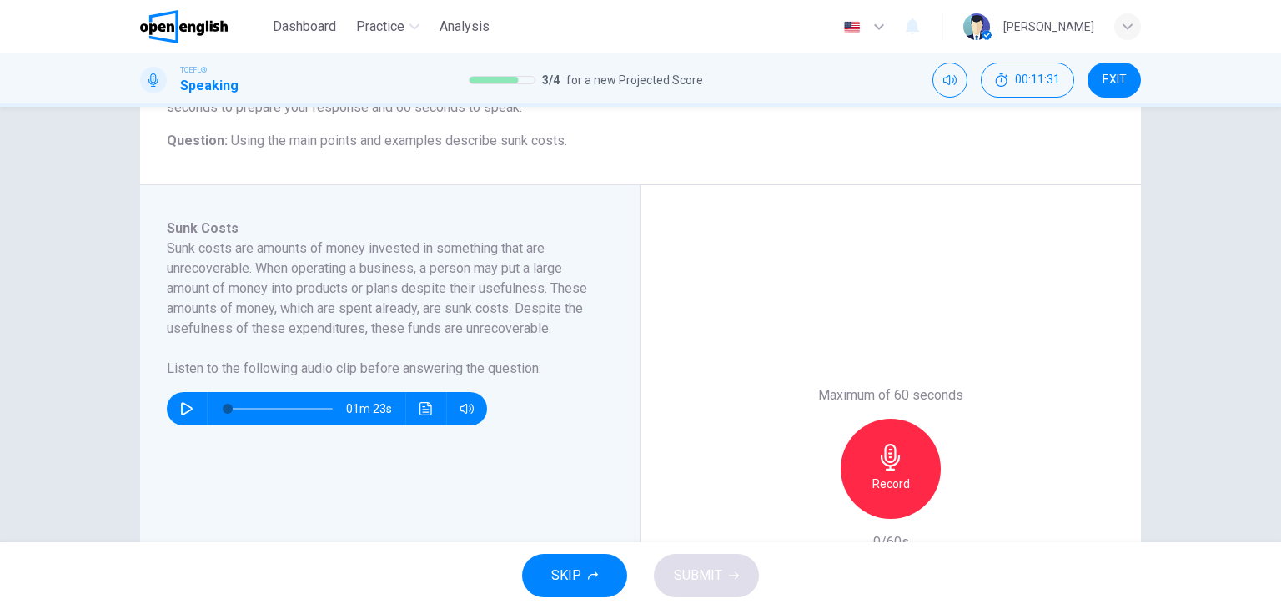
scroll to position [197, 0]
click at [188, 412] on icon "button" at bounding box center [186, 407] width 13 height 13
type input "*"
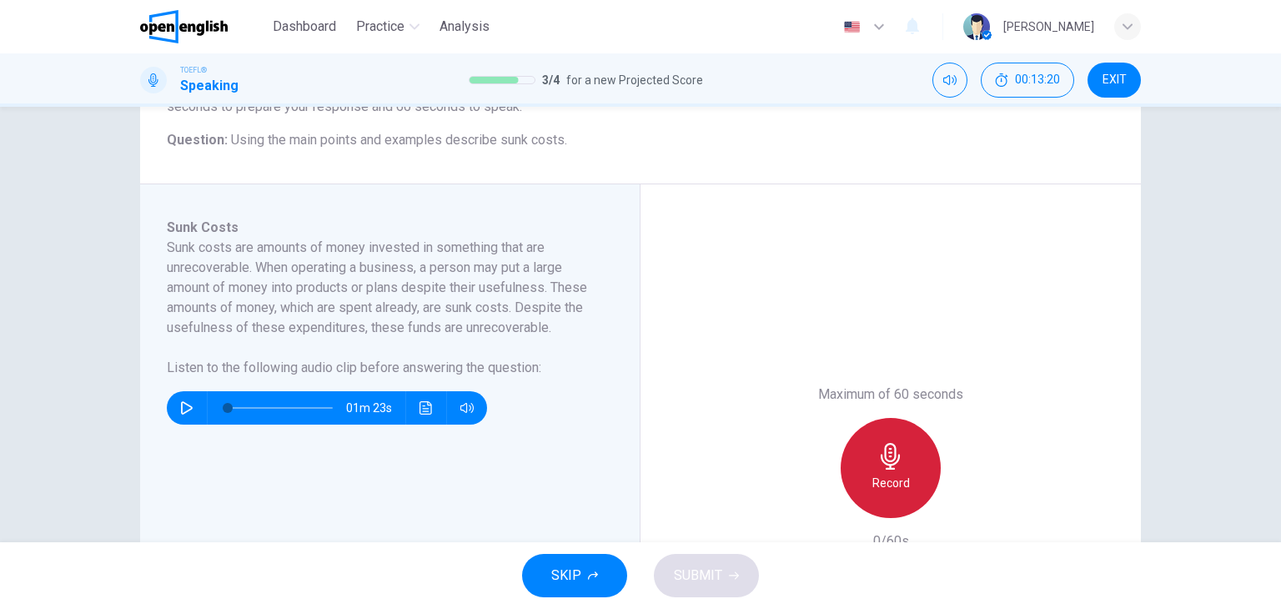
click at [889, 476] on h6 "Record" at bounding box center [891, 483] width 38 height 20
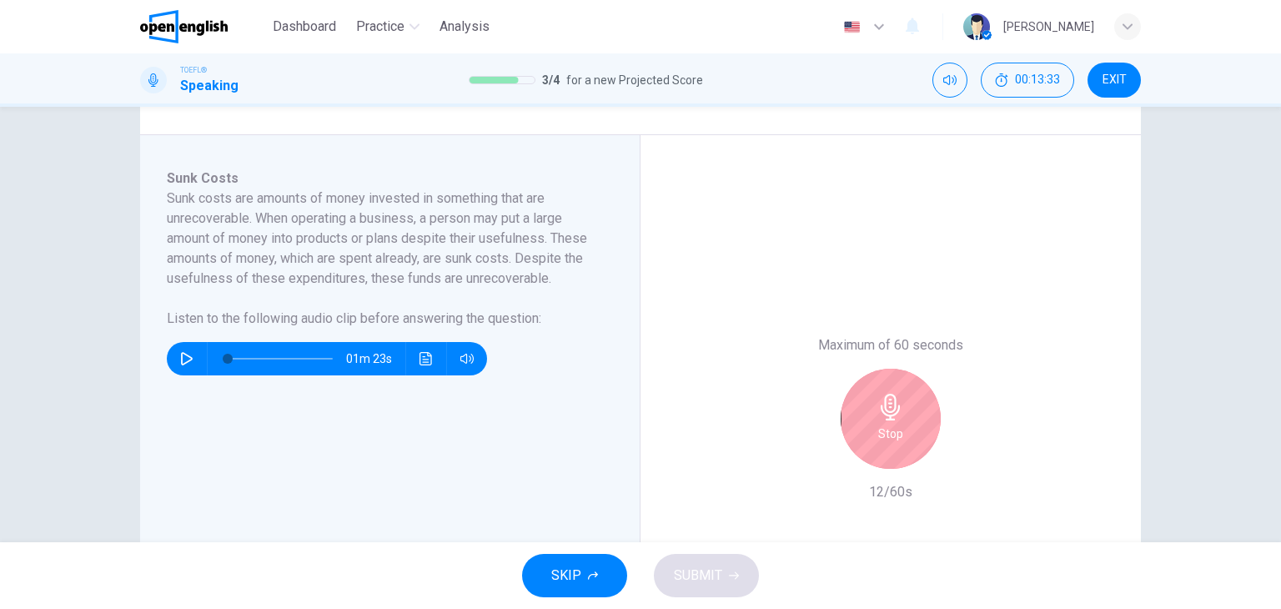
scroll to position [247, 0]
drag, startPoint x: 940, startPoint y: 458, endPoint x: 906, endPoint y: 430, distance: 44.4
click at [906, 430] on div "Stop" at bounding box center [891, 418] width 180 height 100
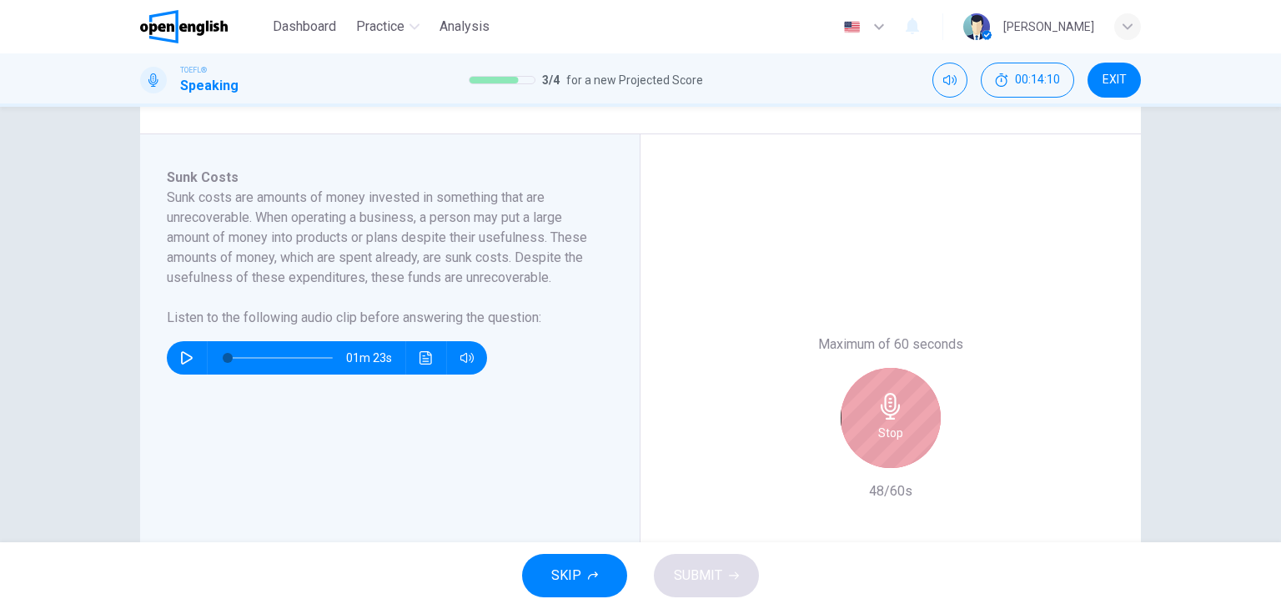
click at [906, 430] on div "Stop" at bounding box center [891, 418] width 100 height 100
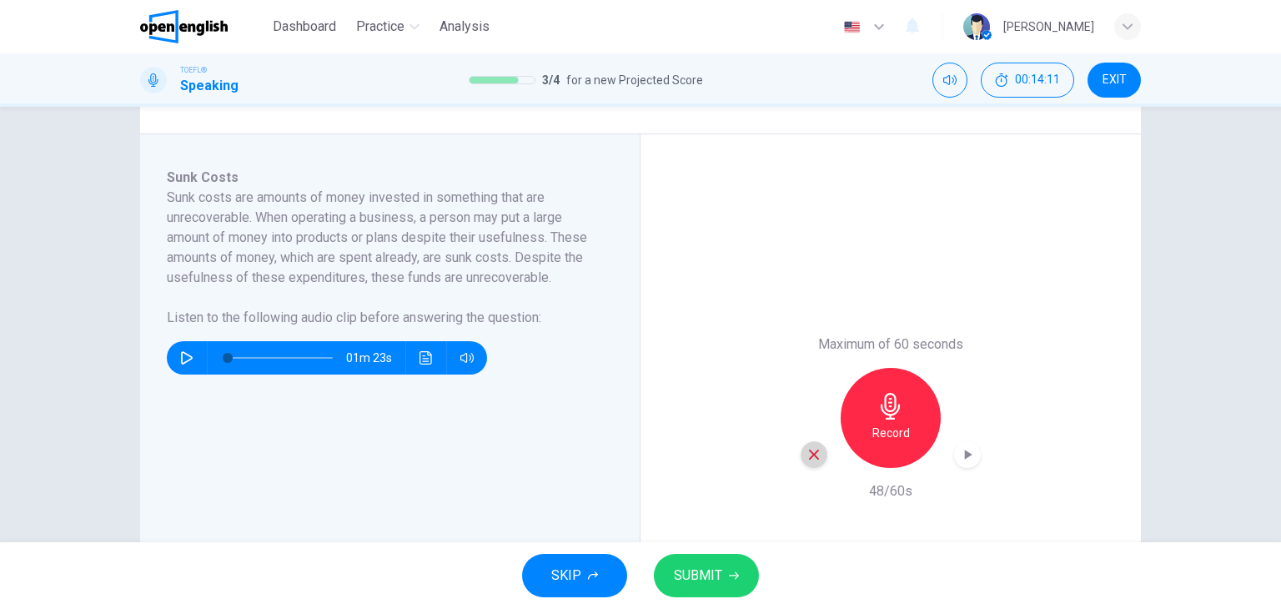
click at [816, 448] on icon "button" at bounding box center [813, 454] width 15 height 15
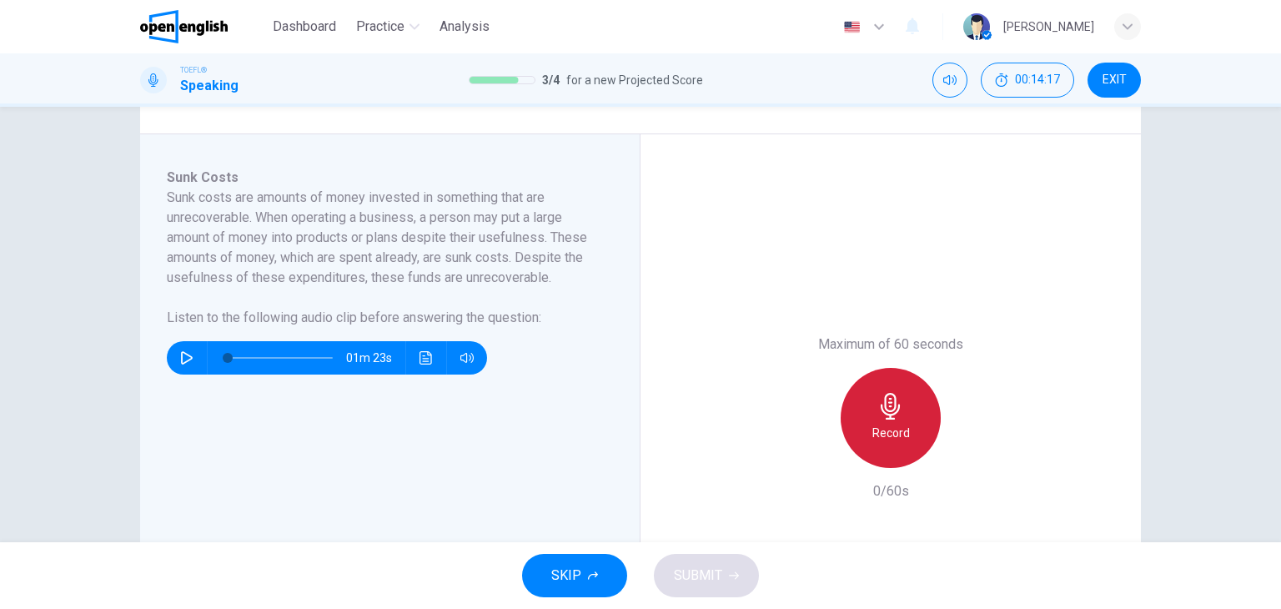
click at [915, 421] on div "Record" at bounding box center [891, 418] width 100 height 100
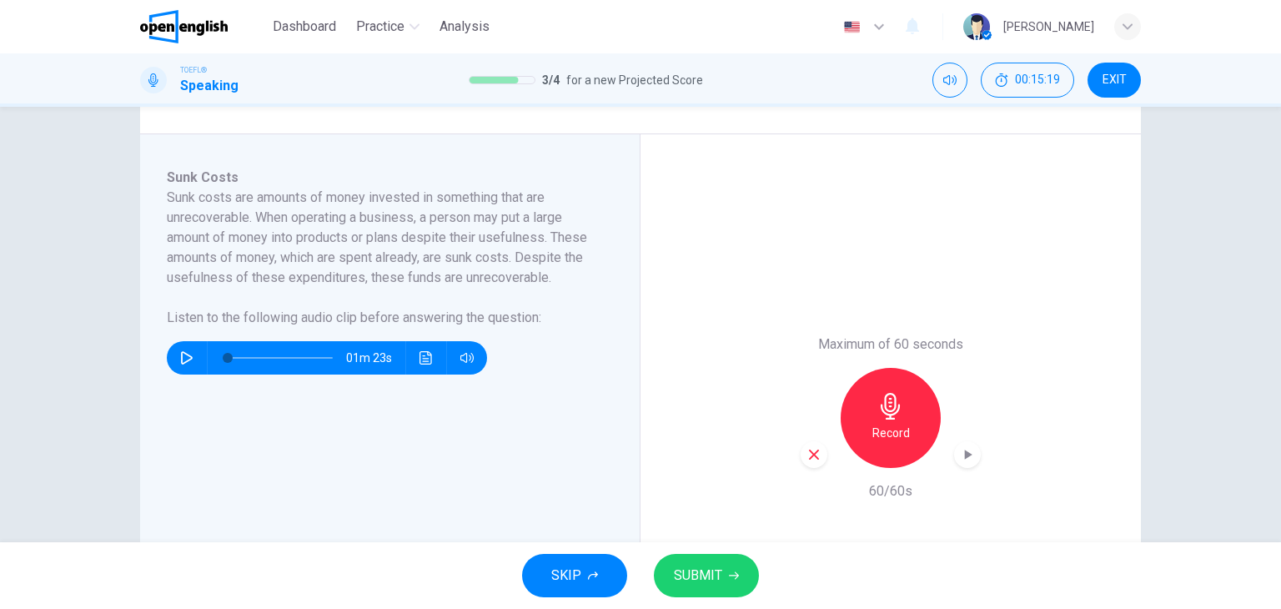
click at [719, 571] on span "SUBMIT" at bounding box center [698, 575] width 48 height 23
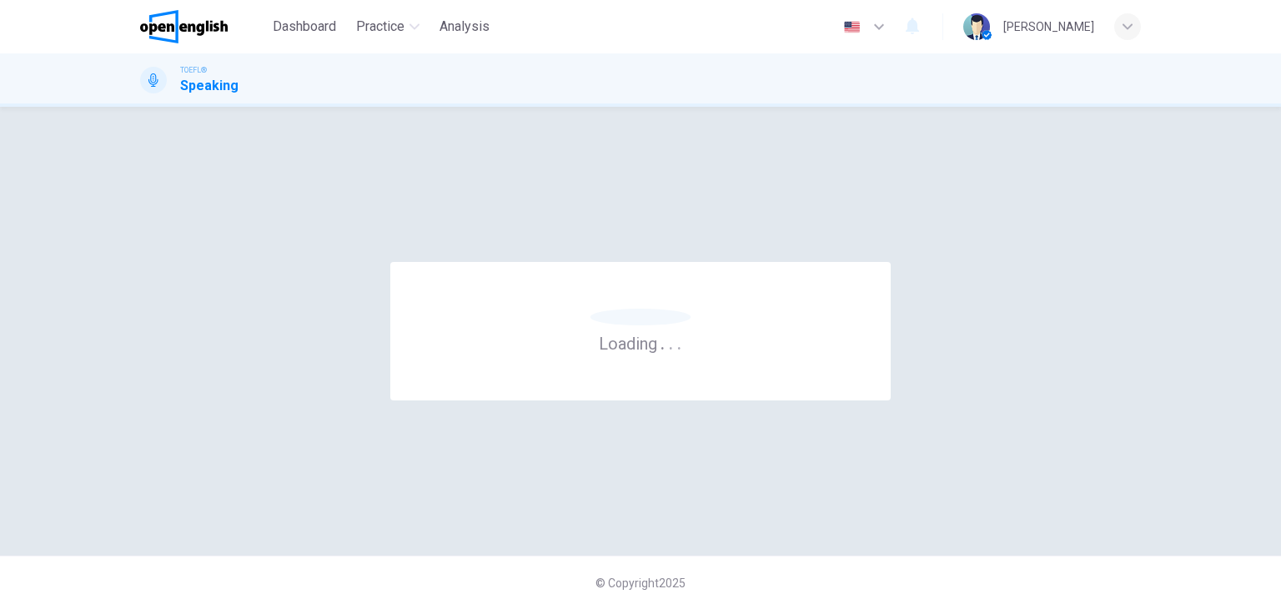
scroll to position [0, 0]
